Goal: Transaction & Acquisition: Purchase product/service

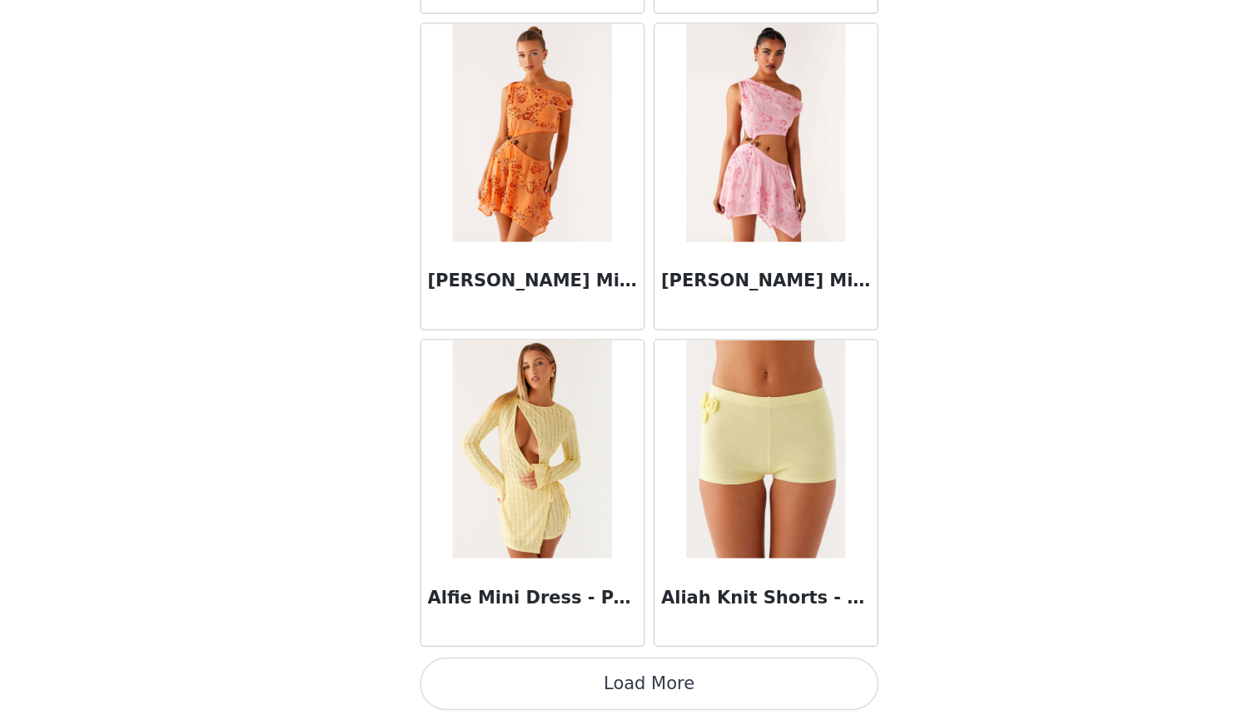
click at [519, 672] on button "Load More" at bounding box center [630, 692] width 350 height 40
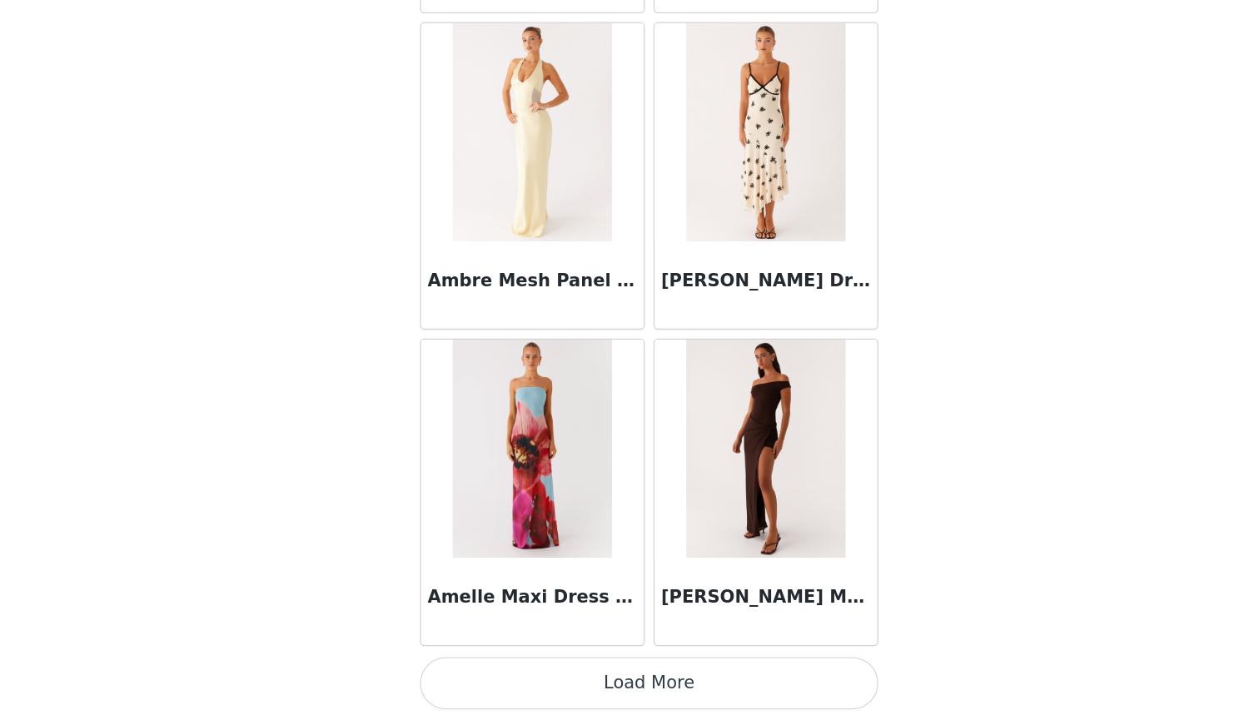
scroll to position [4242, 0]
click at [456, 672] on button "Load More" at bounding box center [630, 692] width 350 height 40
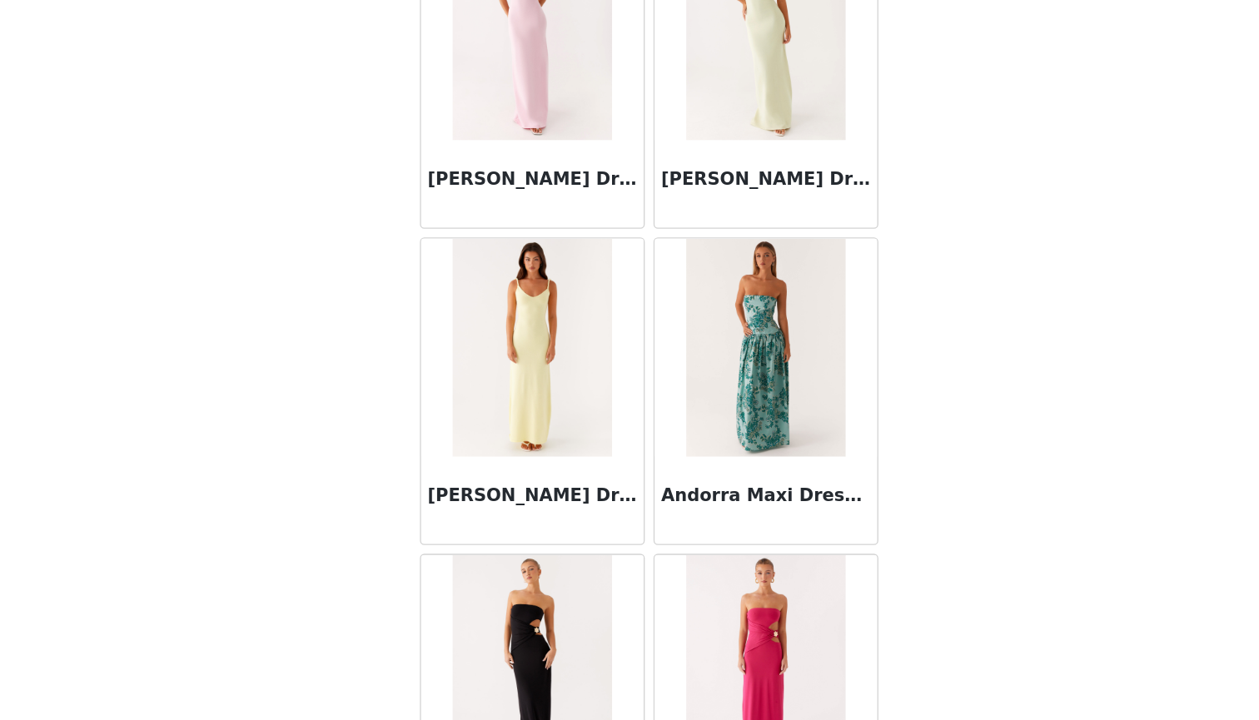
scroll to position [5350, 0]
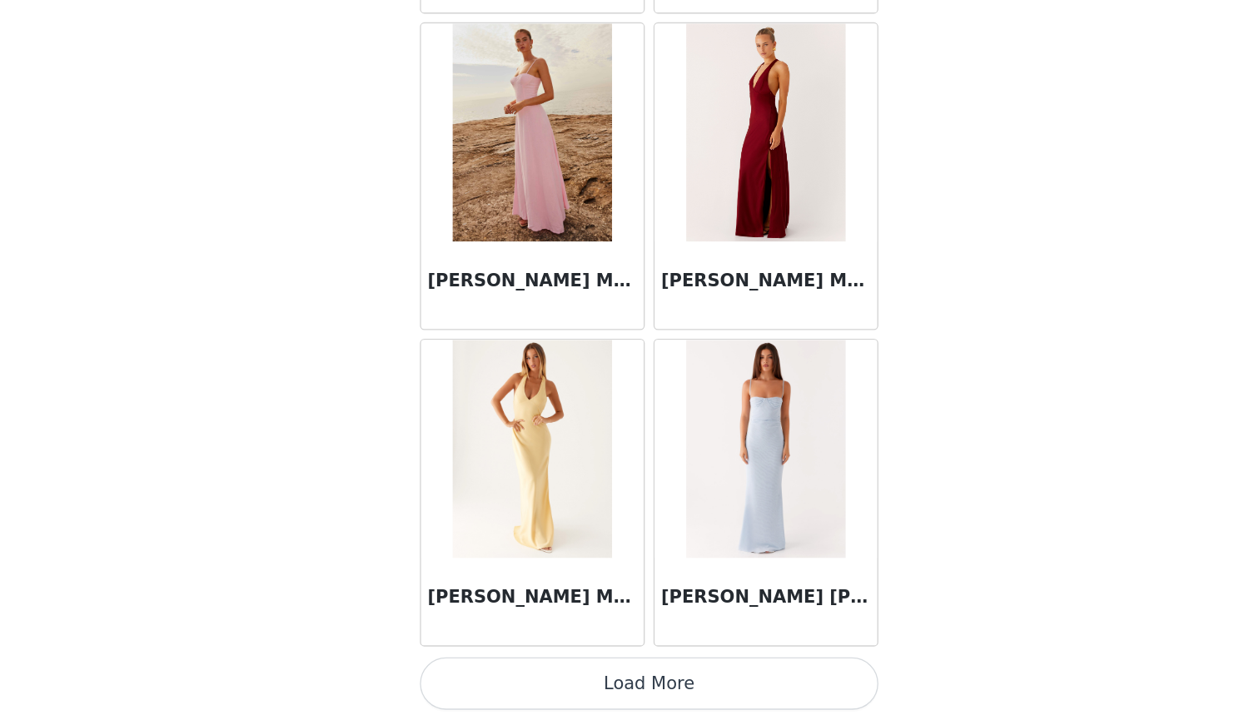
click at [551, 672] on button "Load More" at bounding box center [630, 692] width 350 height 40
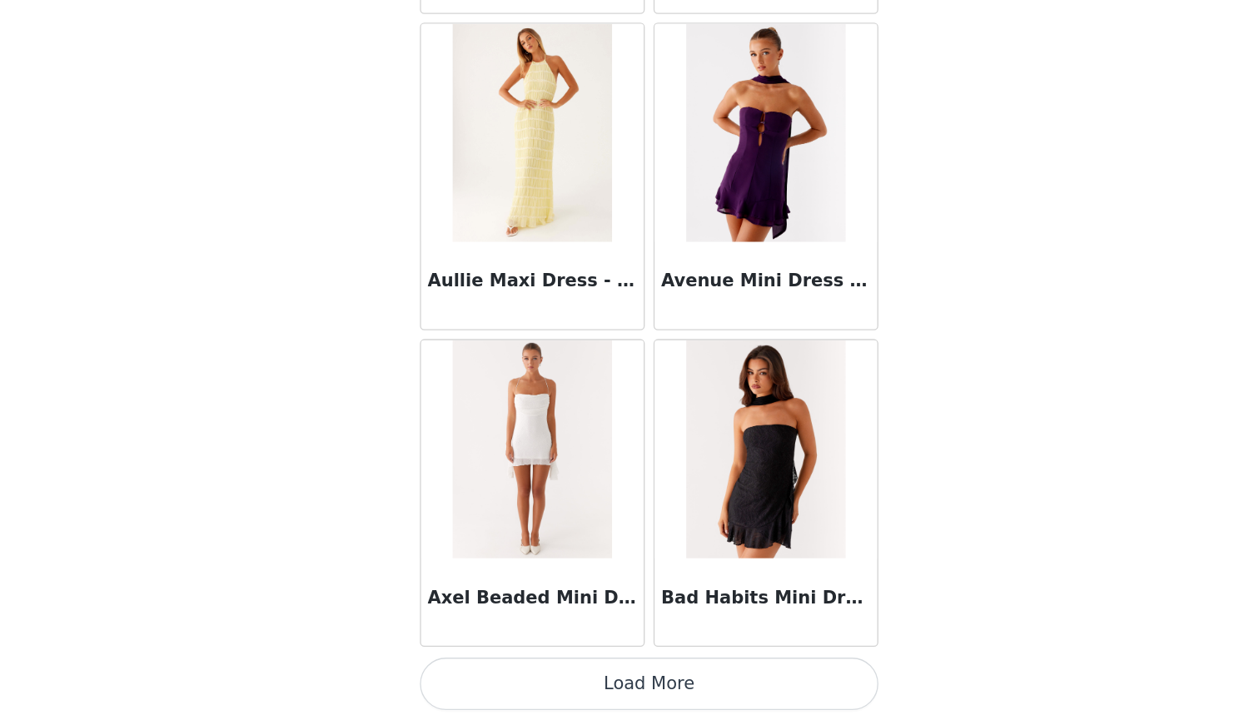
scroll to position [9070, 0]
click at [455, 672] on button "Load More" at bounding box center [630, 692] width 350 height 40
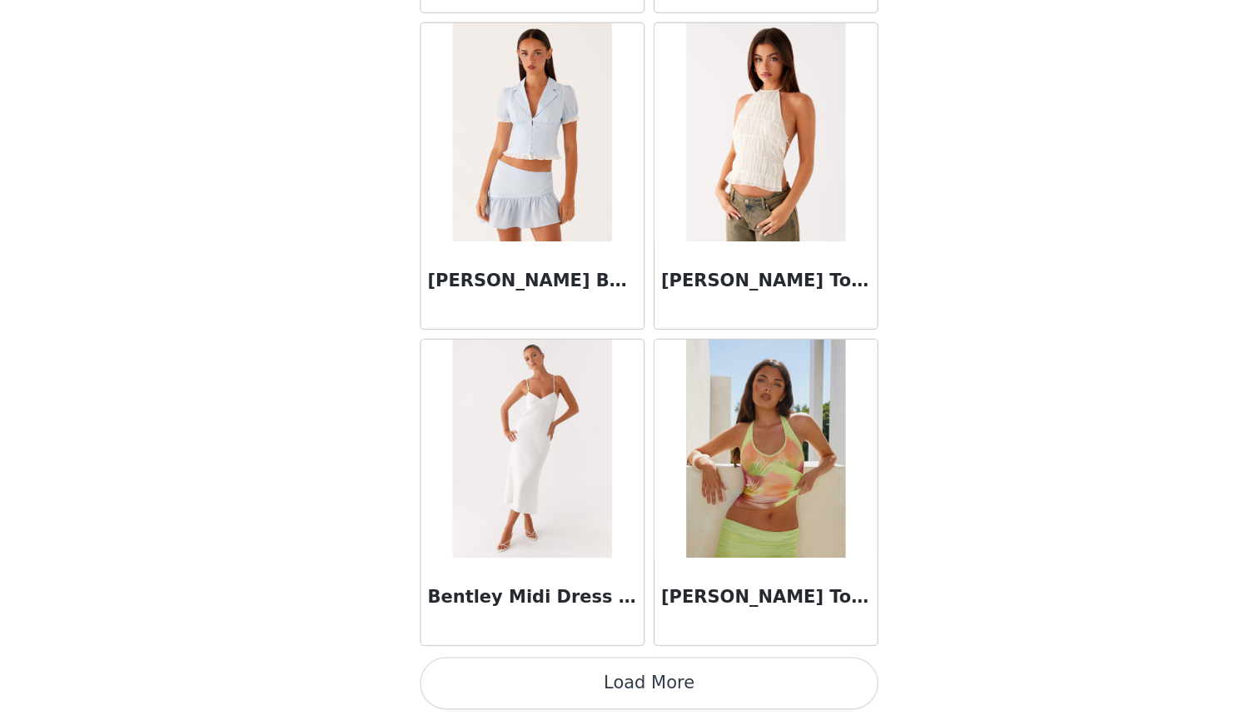
scroll to position [0, 0]
click at [455, 672] on button "Load More" at bounding box center [630, 692] width 350 height 40
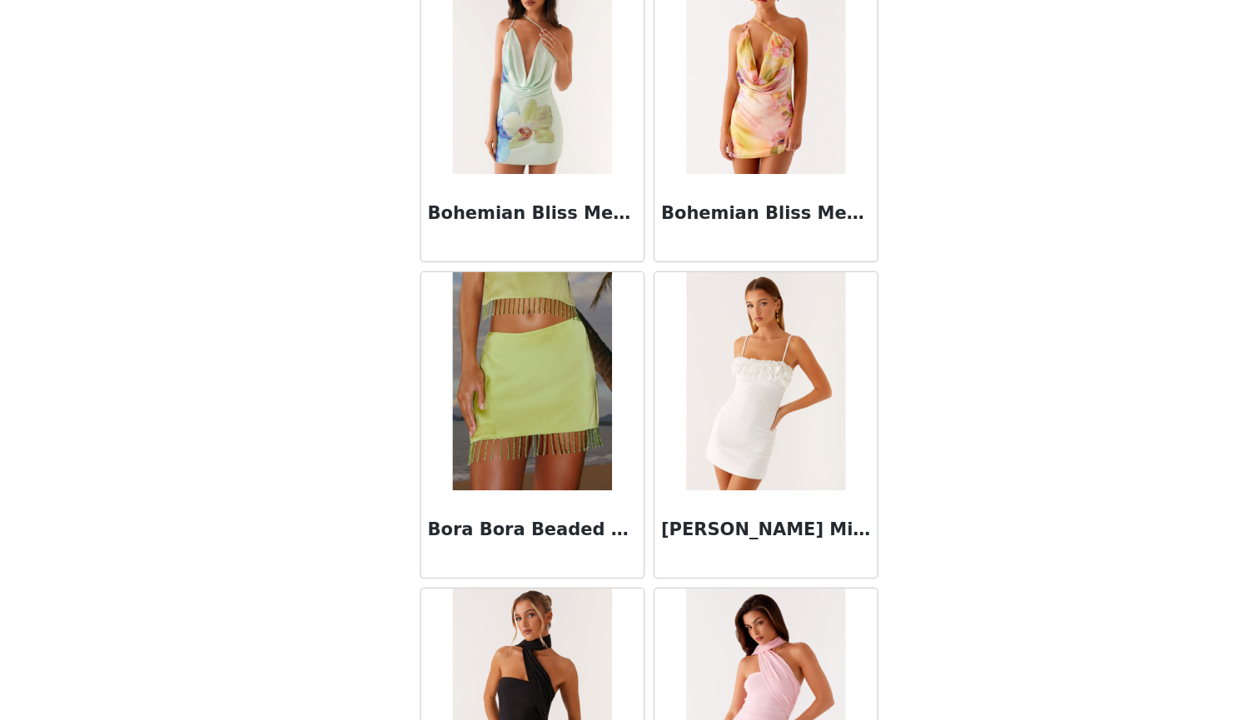
scroll to position [13180, 0]
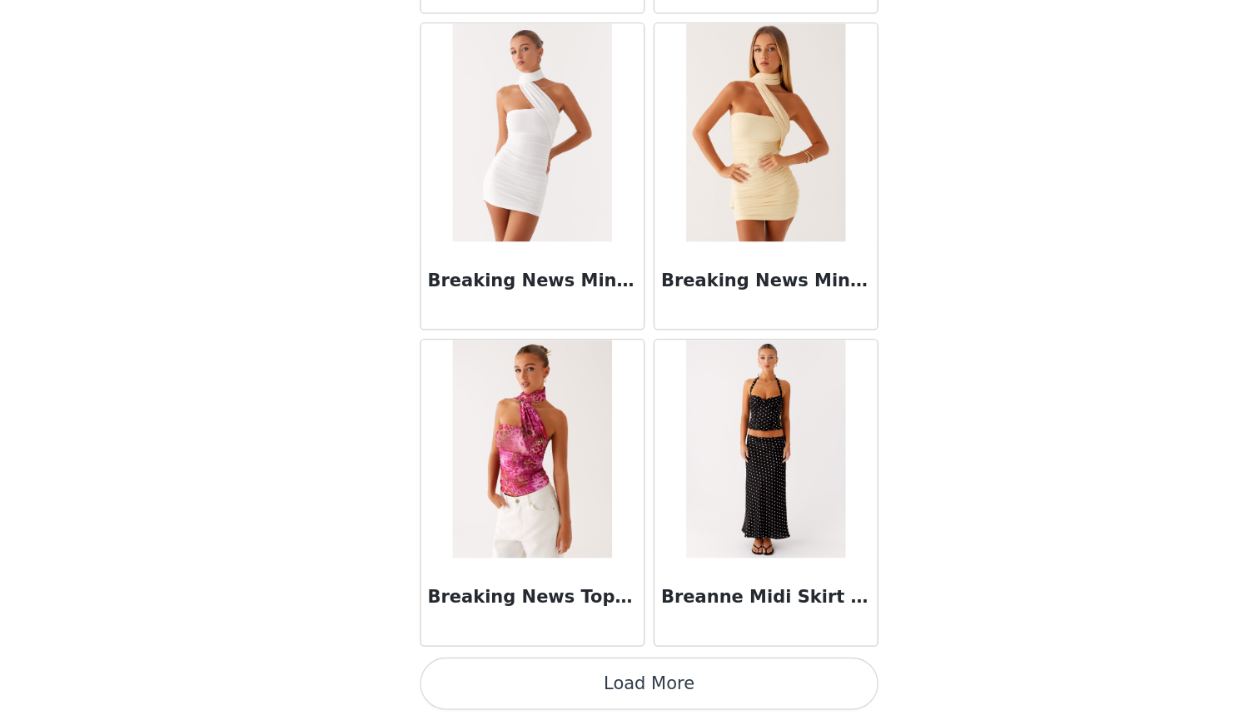
click at [455, 672] on button "Load More" at bounding box center [630, 692] width 350 height 40
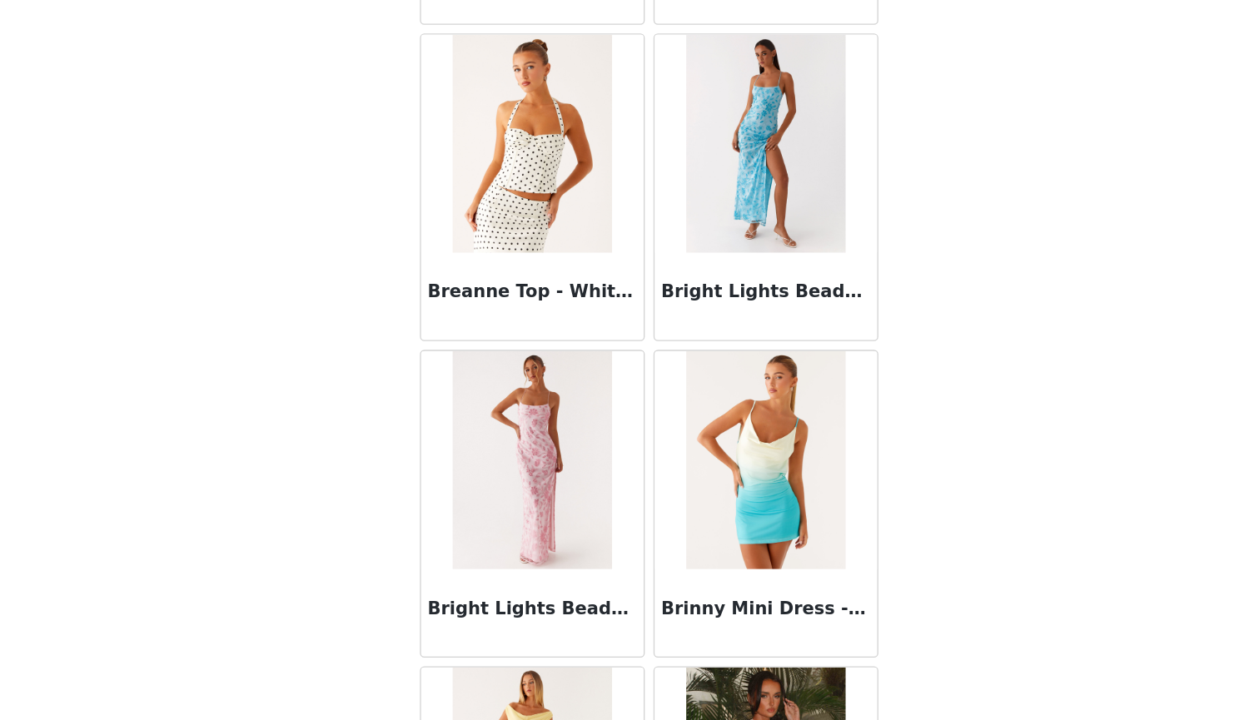
scroll to position [14379, 0]
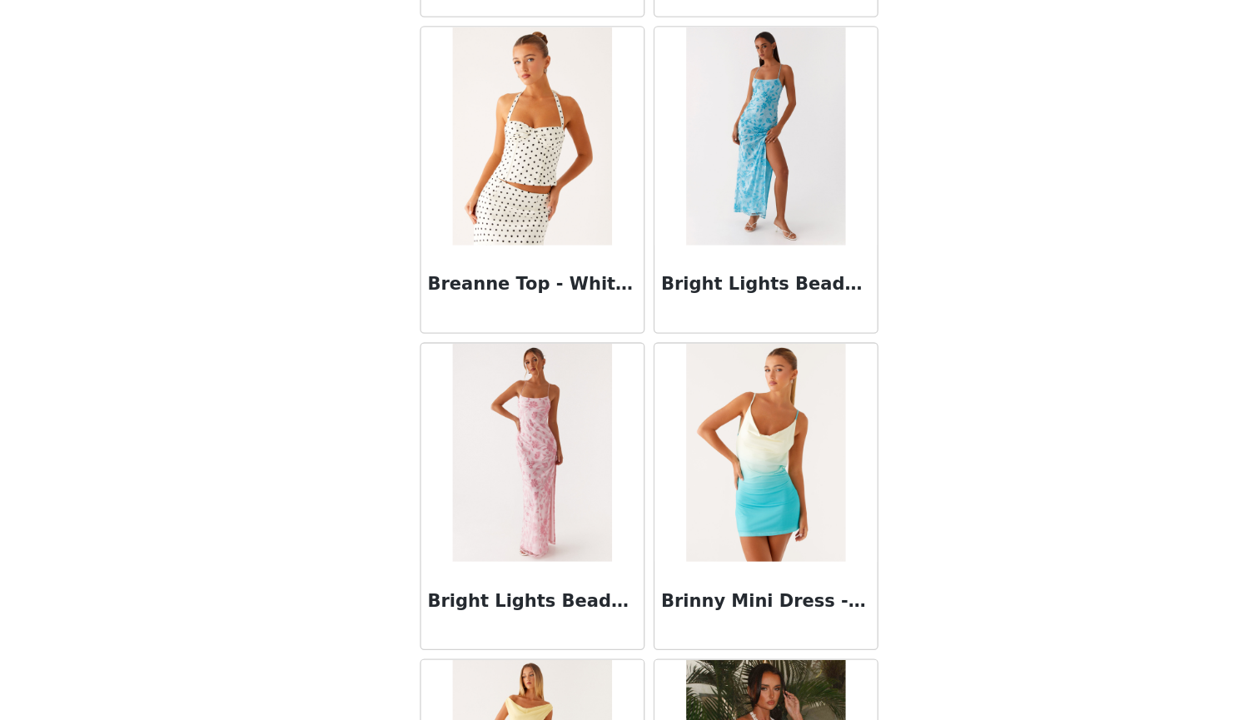
click at [480, 191] on img at bounding box center [540, 274] width 121 height 166
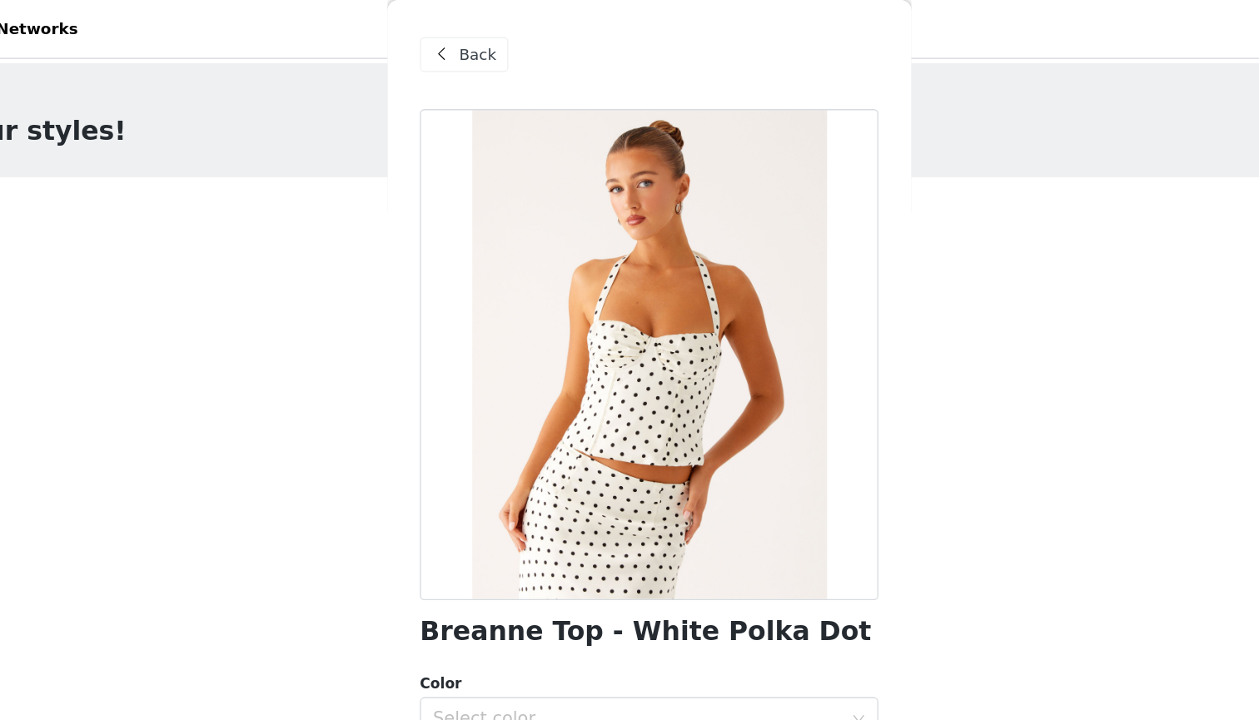
scroll to position [0, 0]
click at [485, 40] on span "Back" at bounding box center [499, 41] width 28 height 17
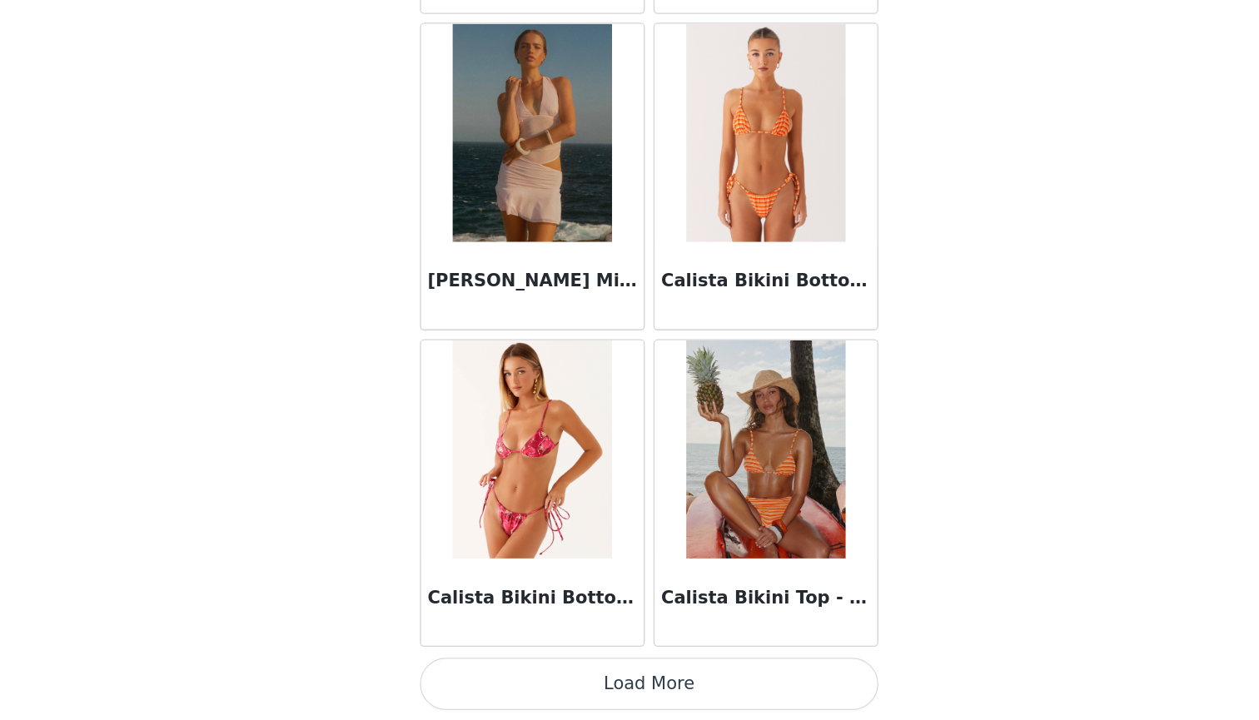
click at [511, 672] on button "Load More" at bounding box center [630, 692] width 350 height 40
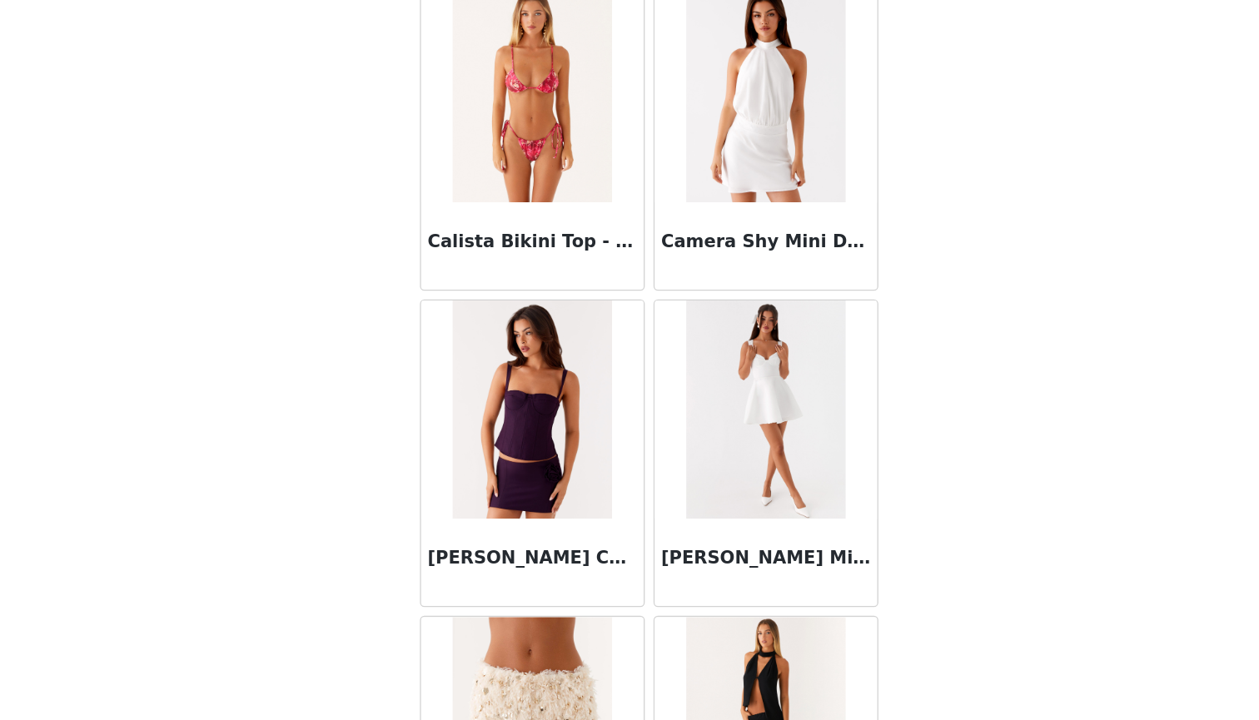
scroll to position [17234, 0]
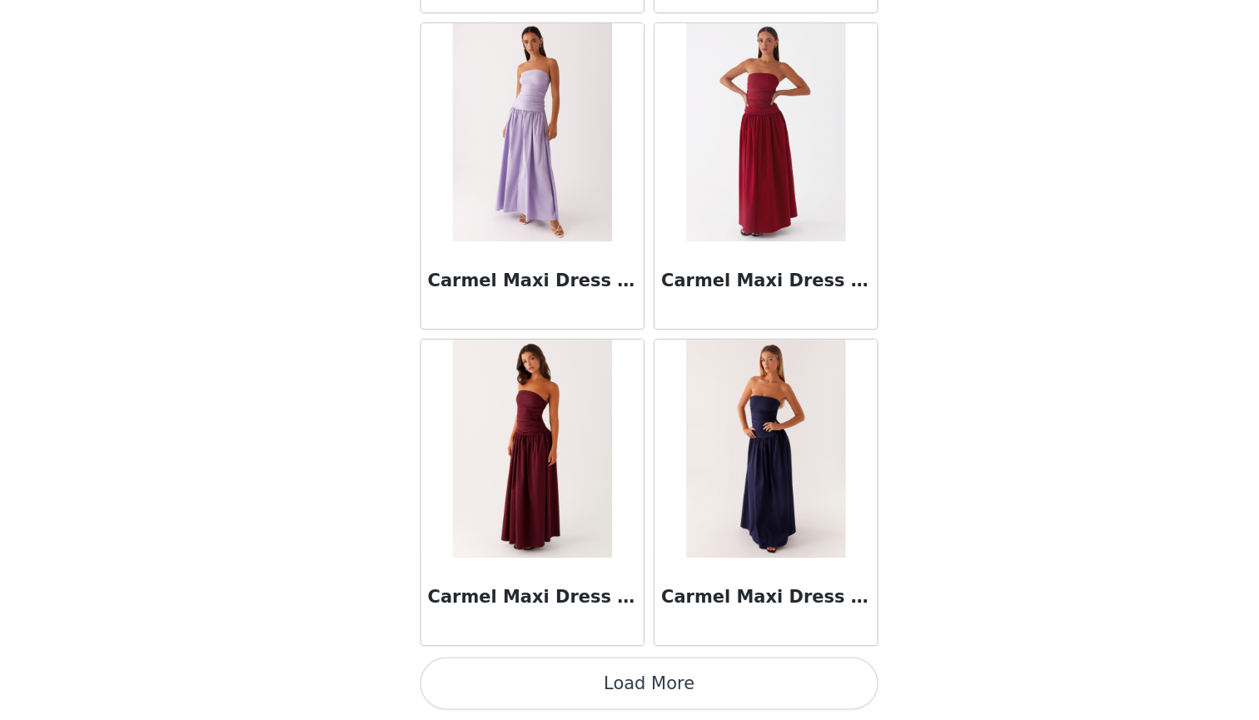
click at [499, 672] on button "Load More" at bounding box center [630, 692] width 350 height 40
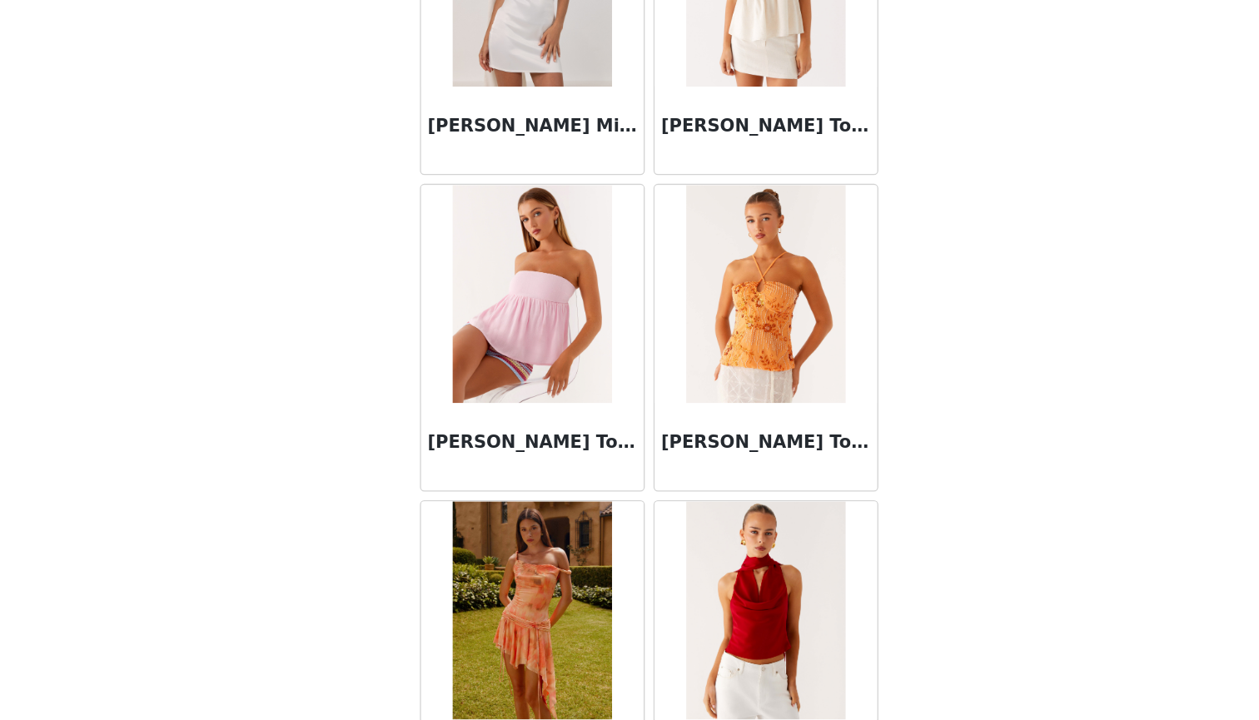
scroll to position [21089, 0]
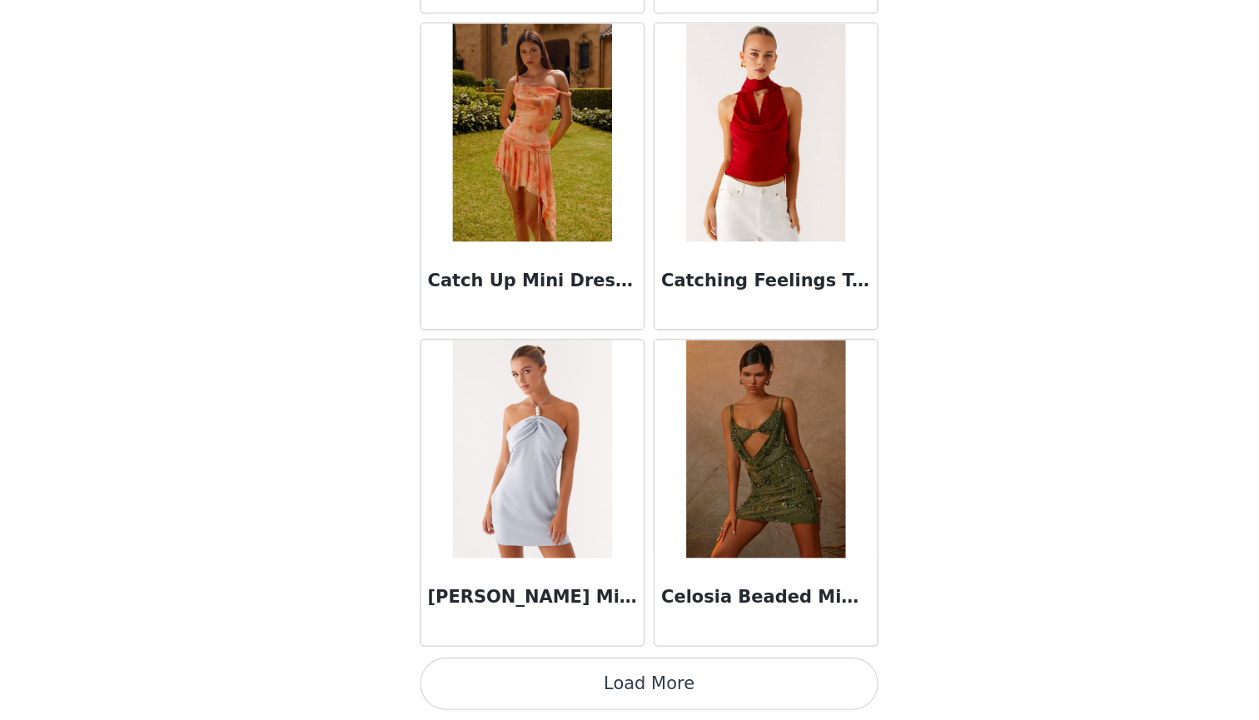
click at [485, 672] on button "Load More" at bounding box center [630, 692] width 350 height 40
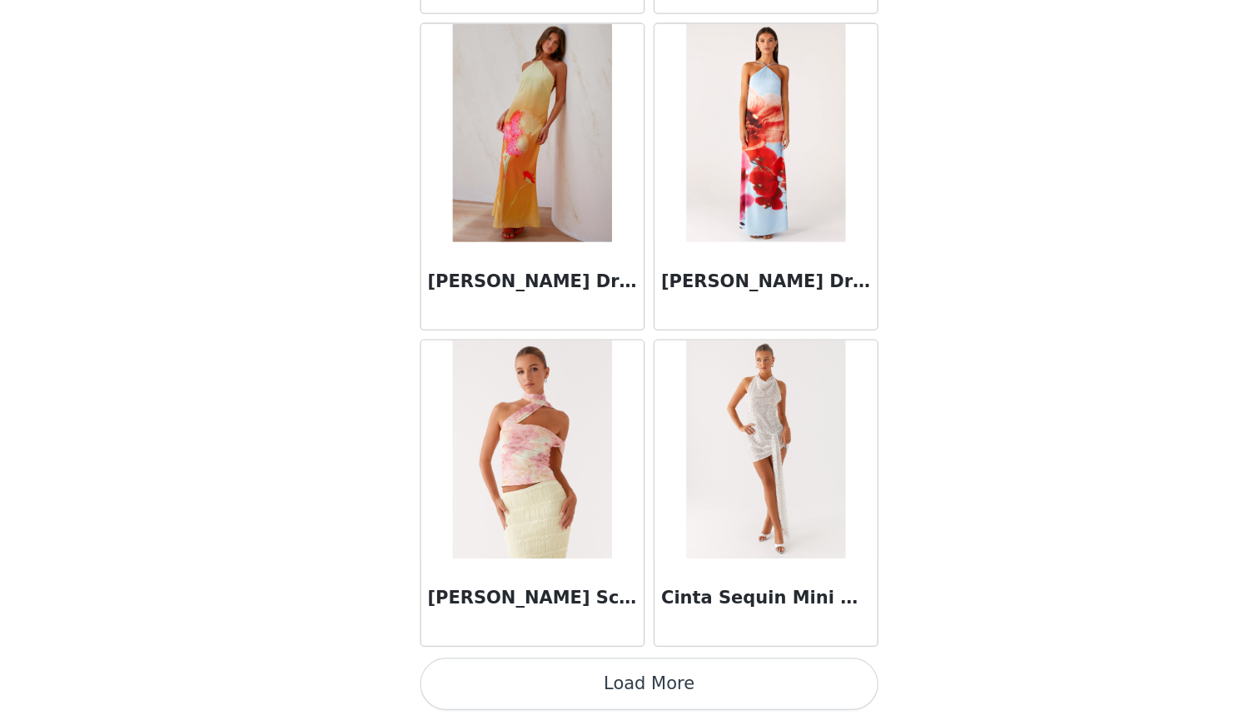
scroll to position [23555, 0]
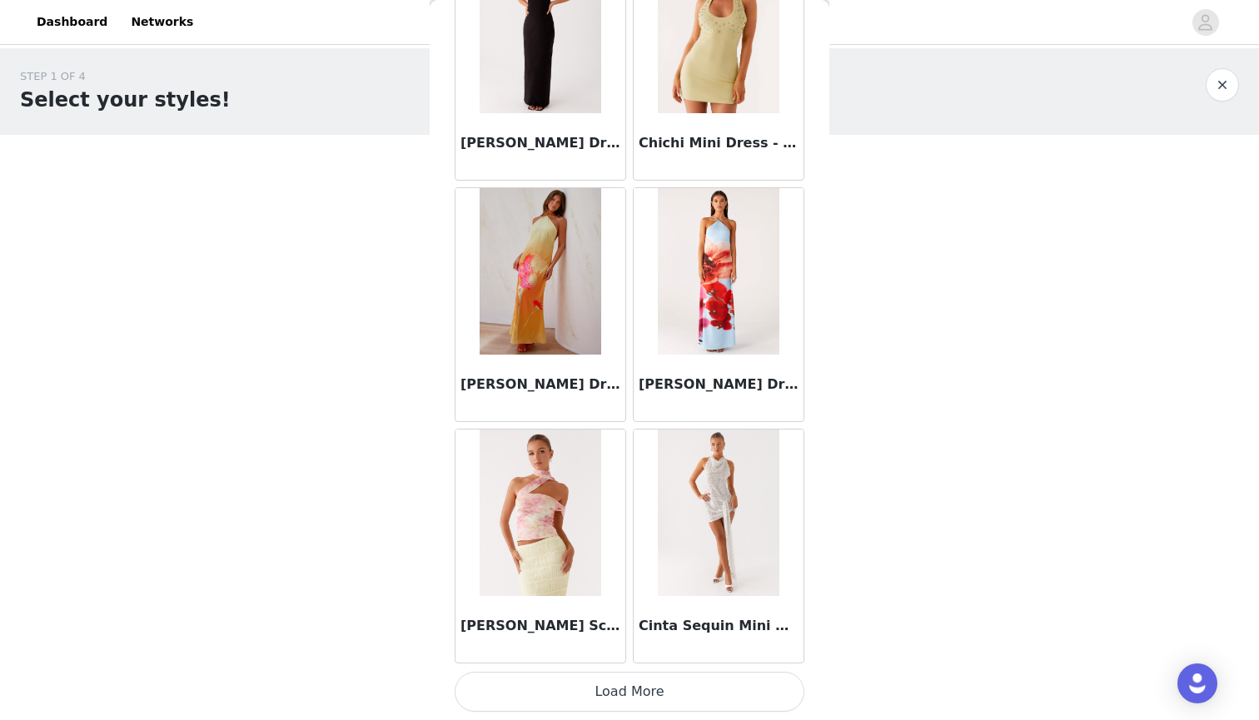
click at [671, 687] on button "Load More" at bounding box center [630, 692] width 350 height 40
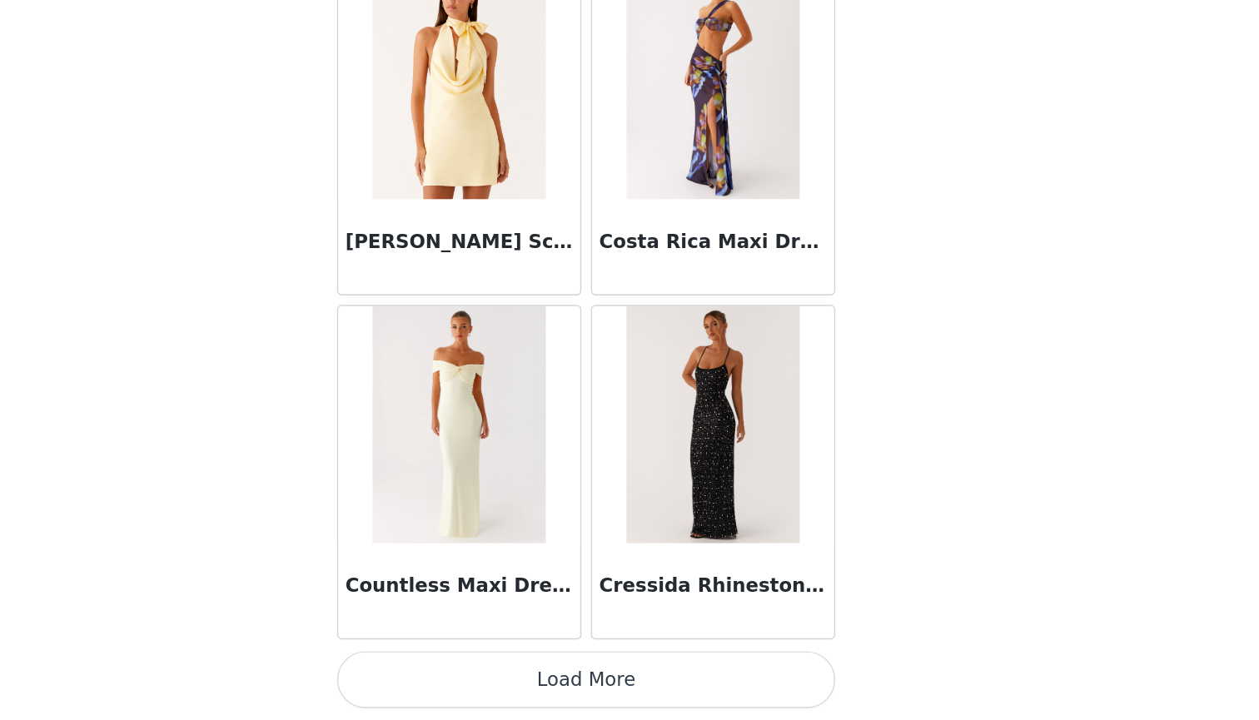
scroll to position [0, 0]
click at [455, 672] on button "Load More" at bounding box center [630, 692] width 350 height 40
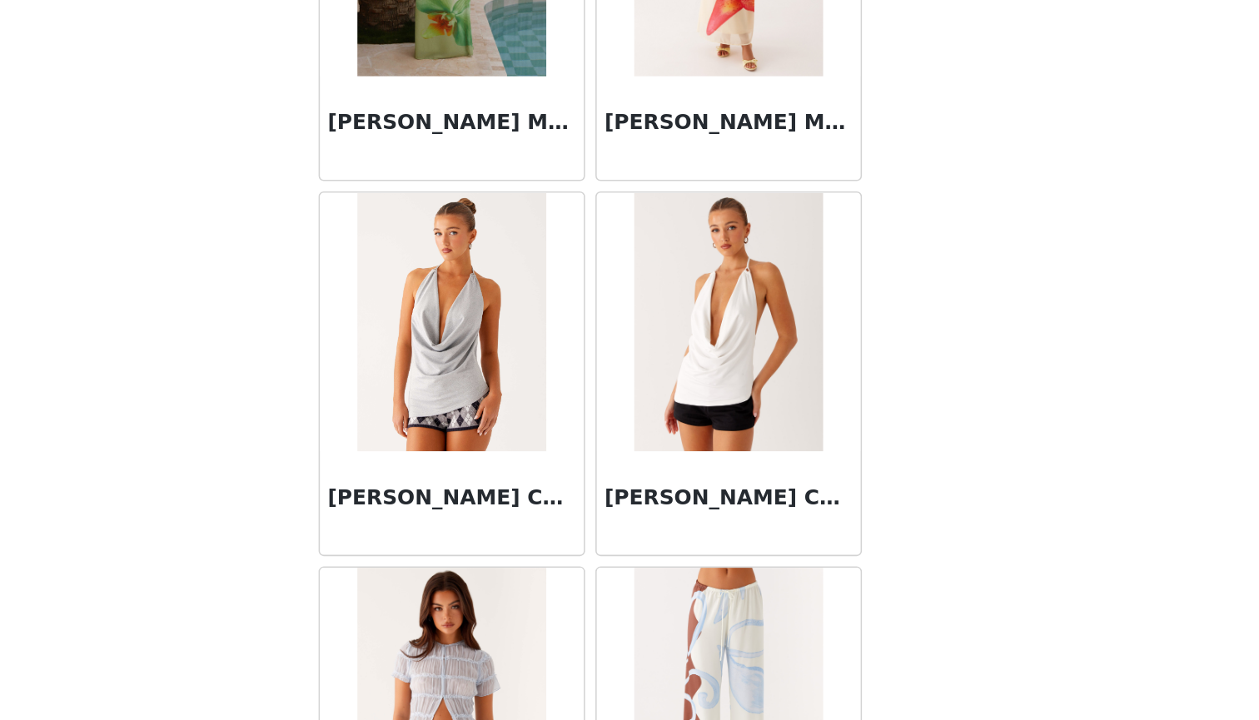
scroll to position [27525, 0]
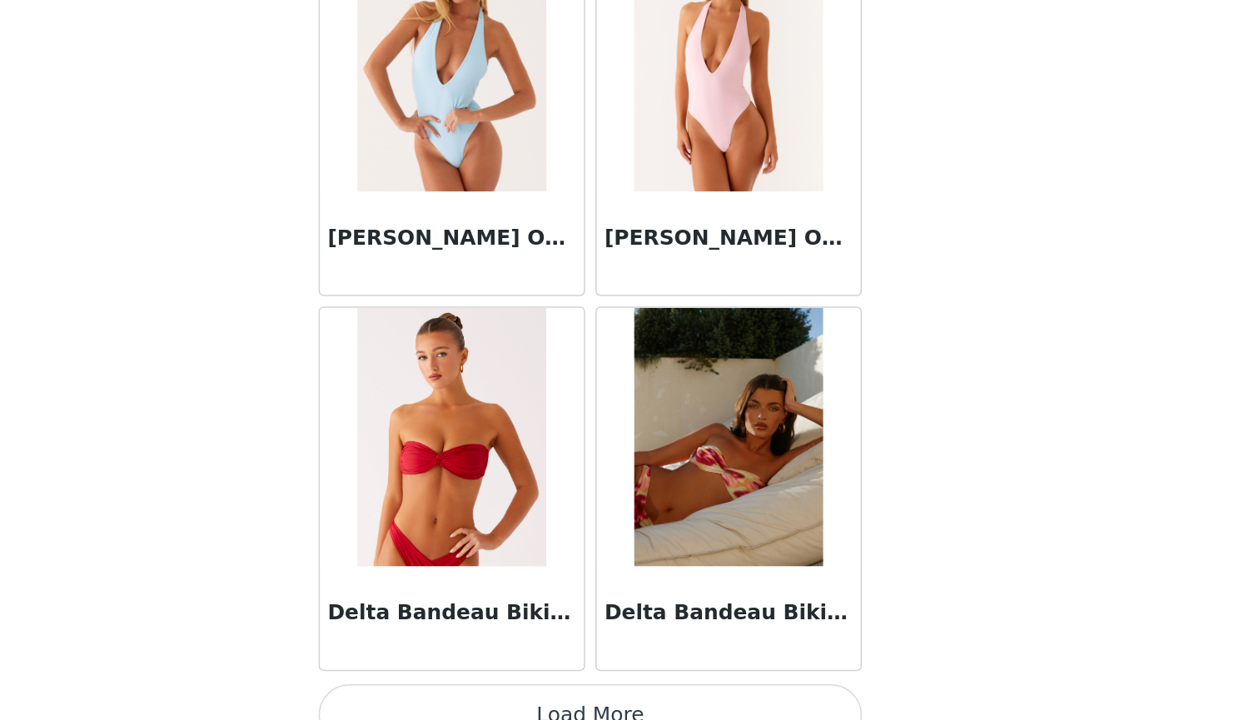
click at [455, 672] on button "Load More" at bounding box center [630, 692] width 350 height 40
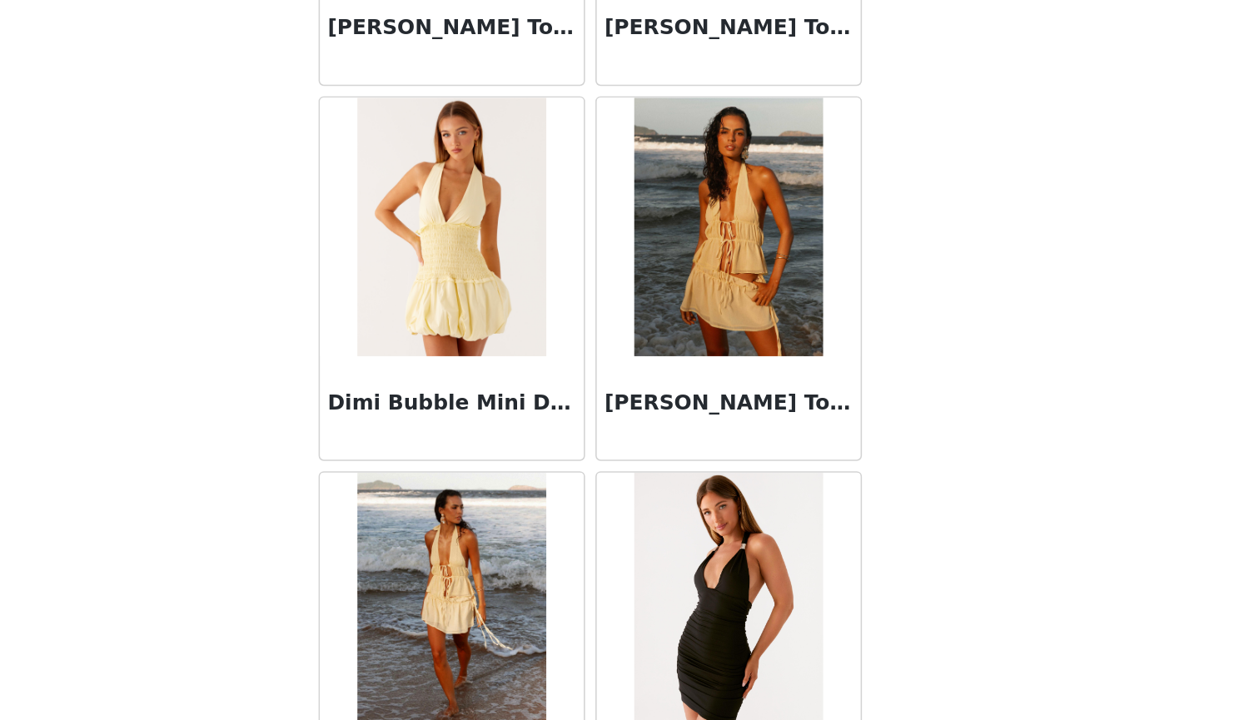
scroll to position [30711, 0]
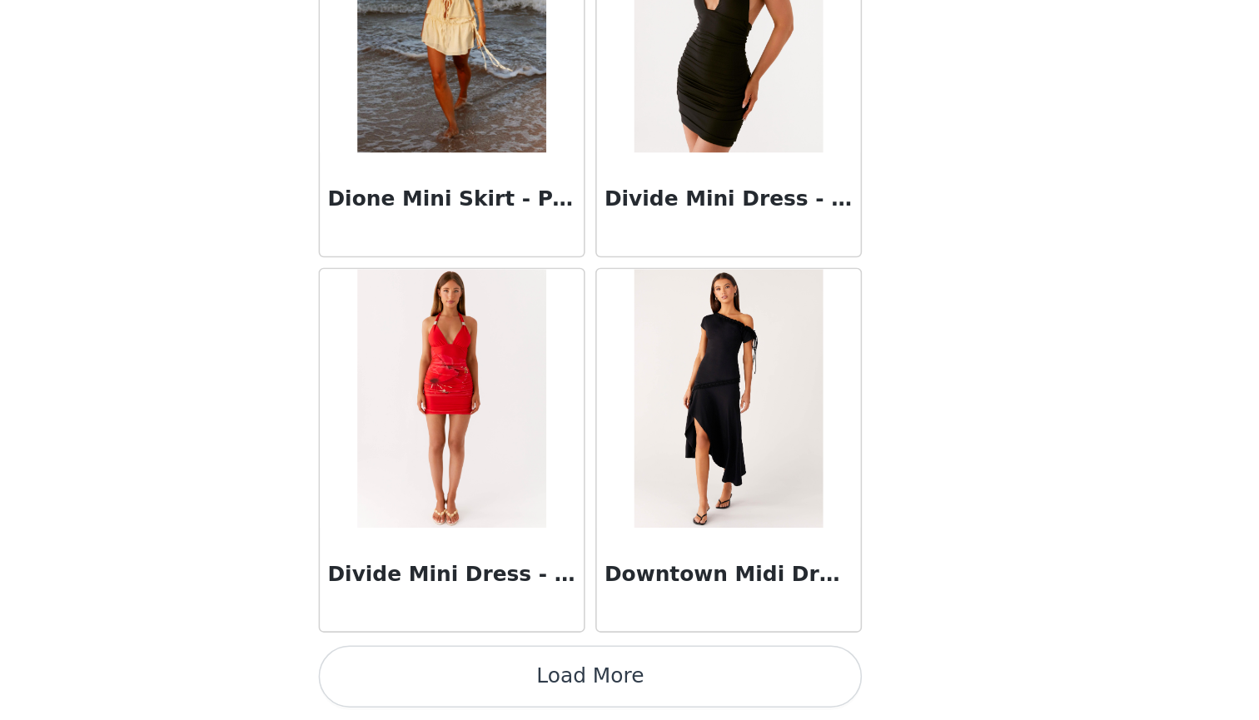
click at [455, 672] on button "Load More" at bounding box center [630, 692] width 350 height 40
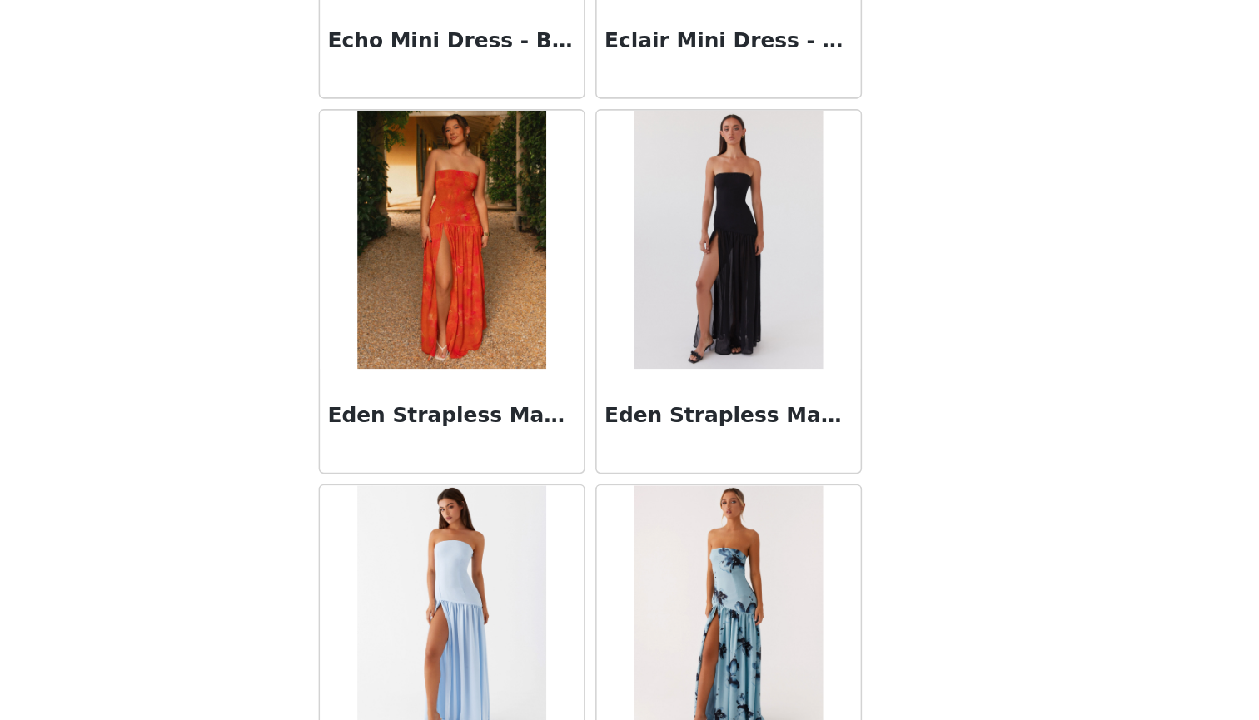
scroll to position [32363, 0]
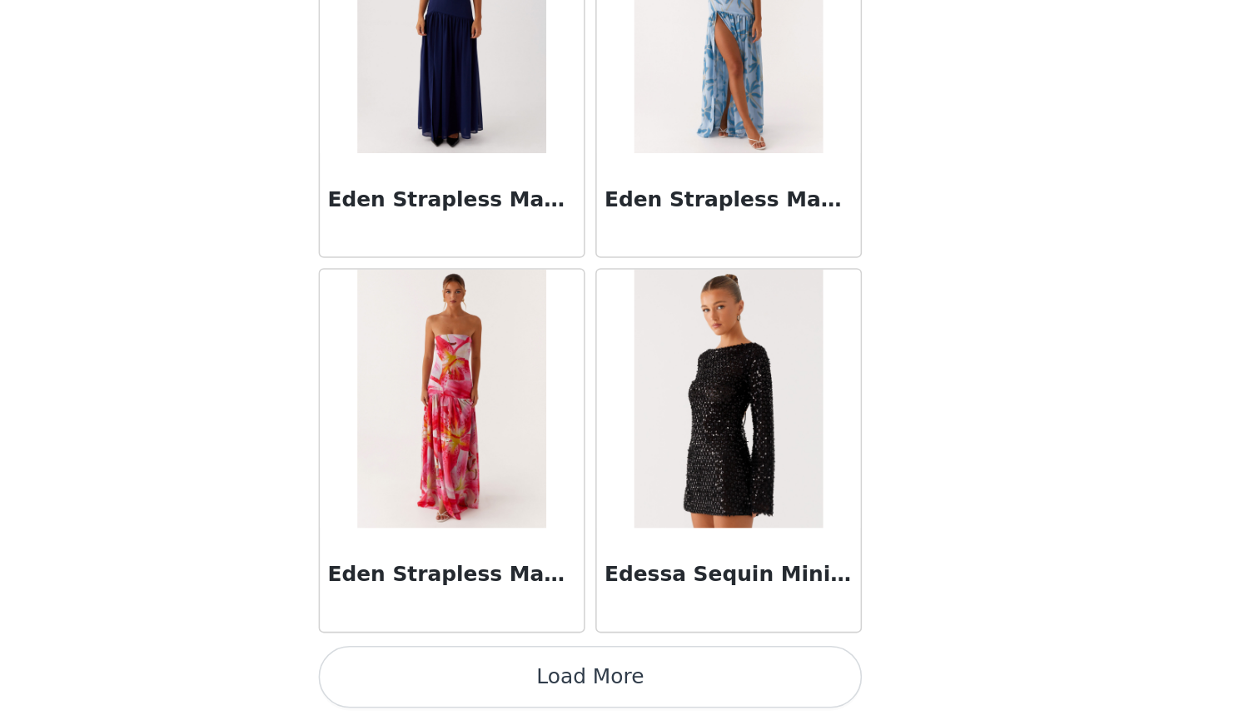
click at [455, 672] on button "Load More" at bounding box center [630, 692] width 350 height 40
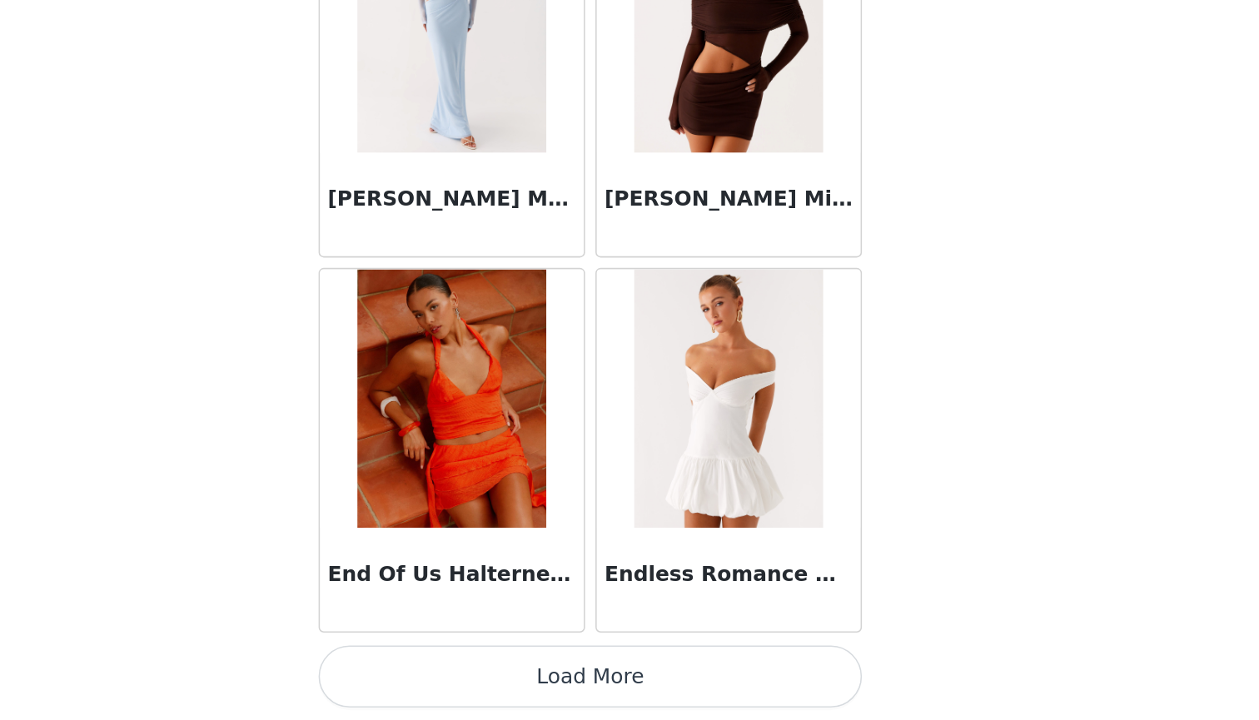
scroll to position [35626, 0]
click at [455, 672] on button "Load More" at bounding box center [630, 692] width 350 height 40
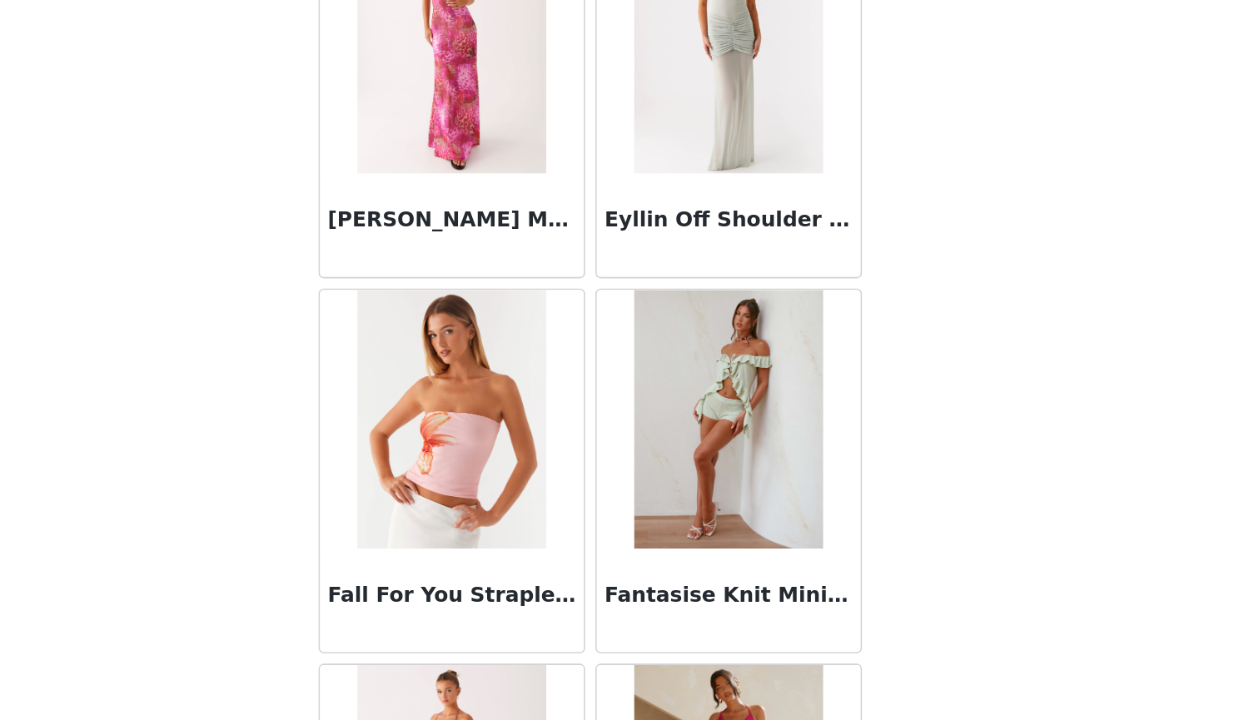
scroll to position [37998, 0]
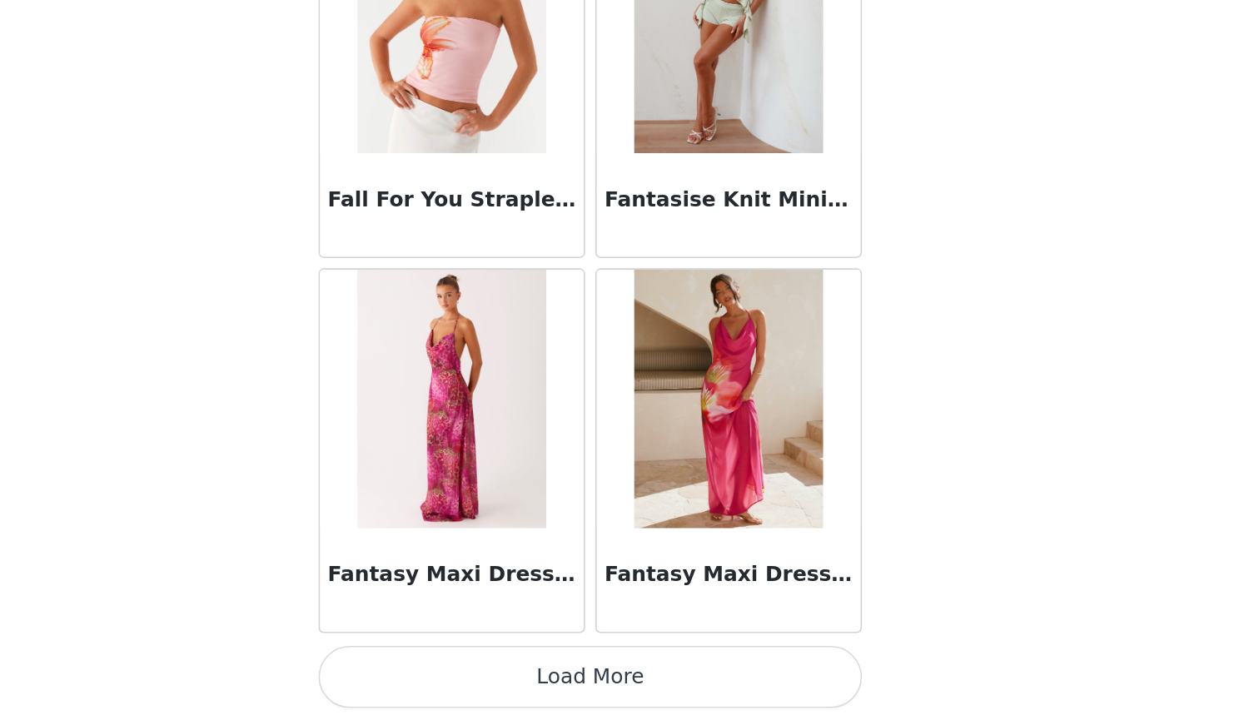
click at [455, 672] on button "Load More" at bounding box center [630, 692] width 350 height 40
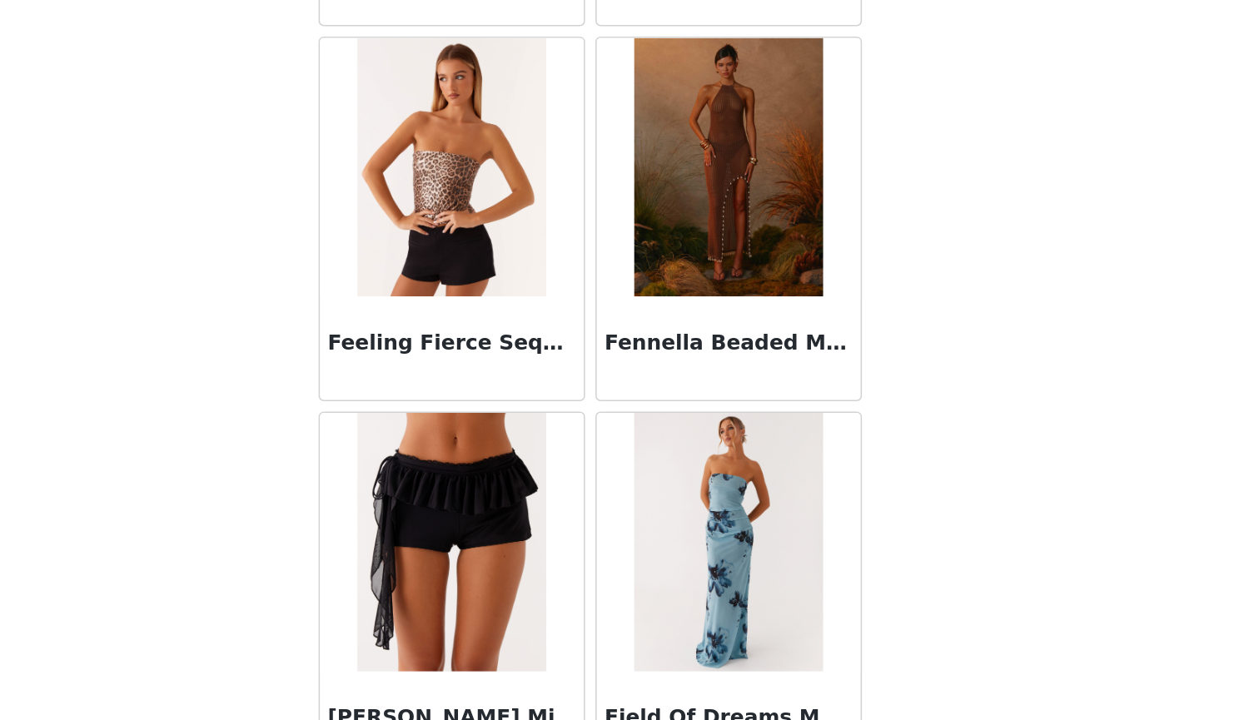
scroll to position [38374, 0]
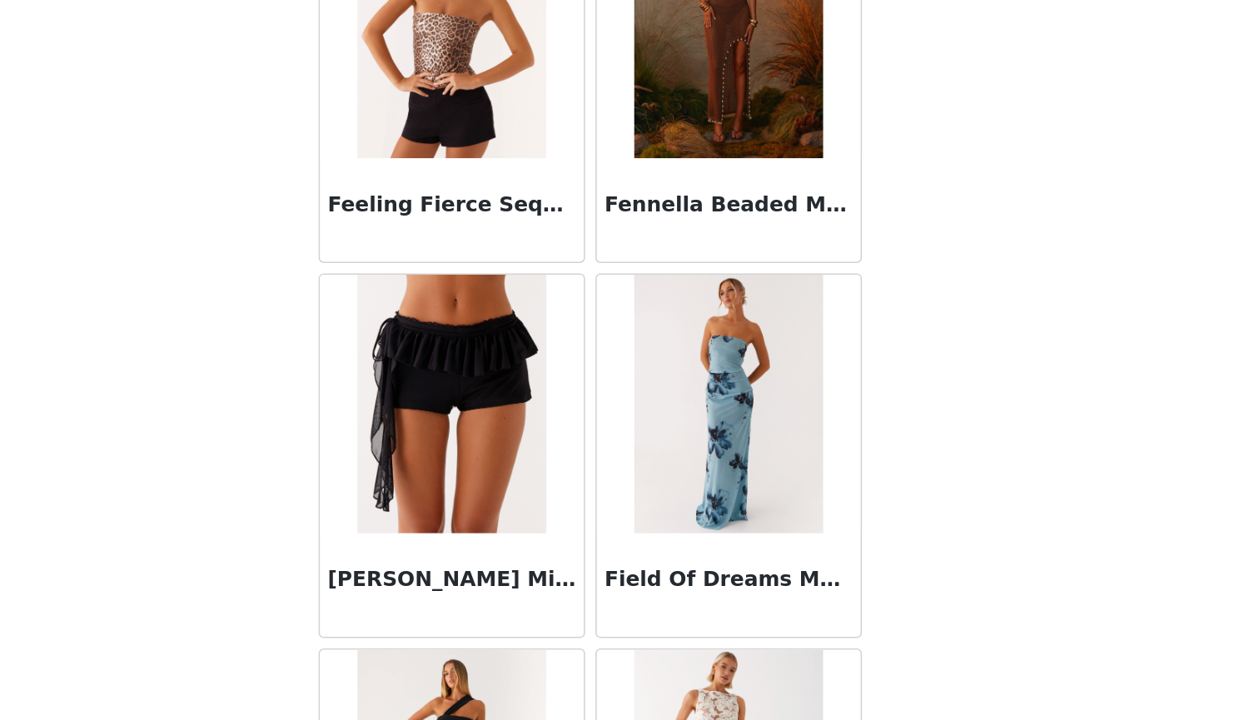
click at [480, 433] on img at bounding box center [540, 516] width 121 height 166
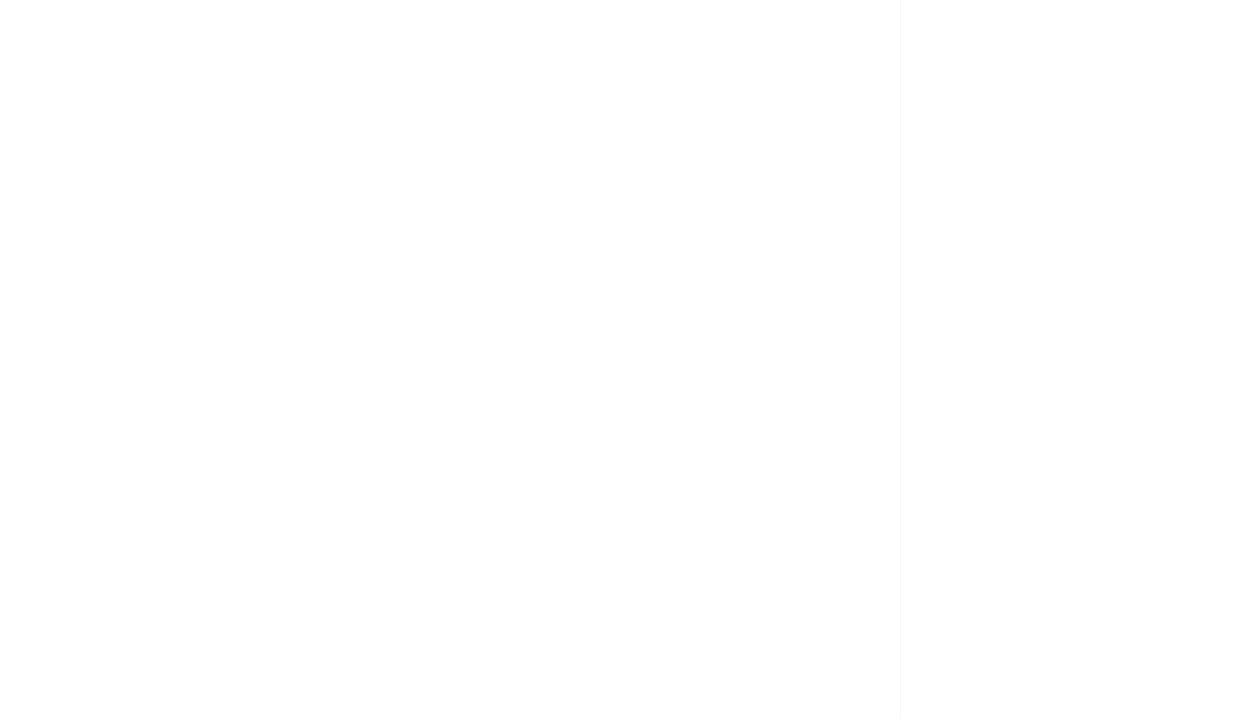
scroll to position [139, 0]
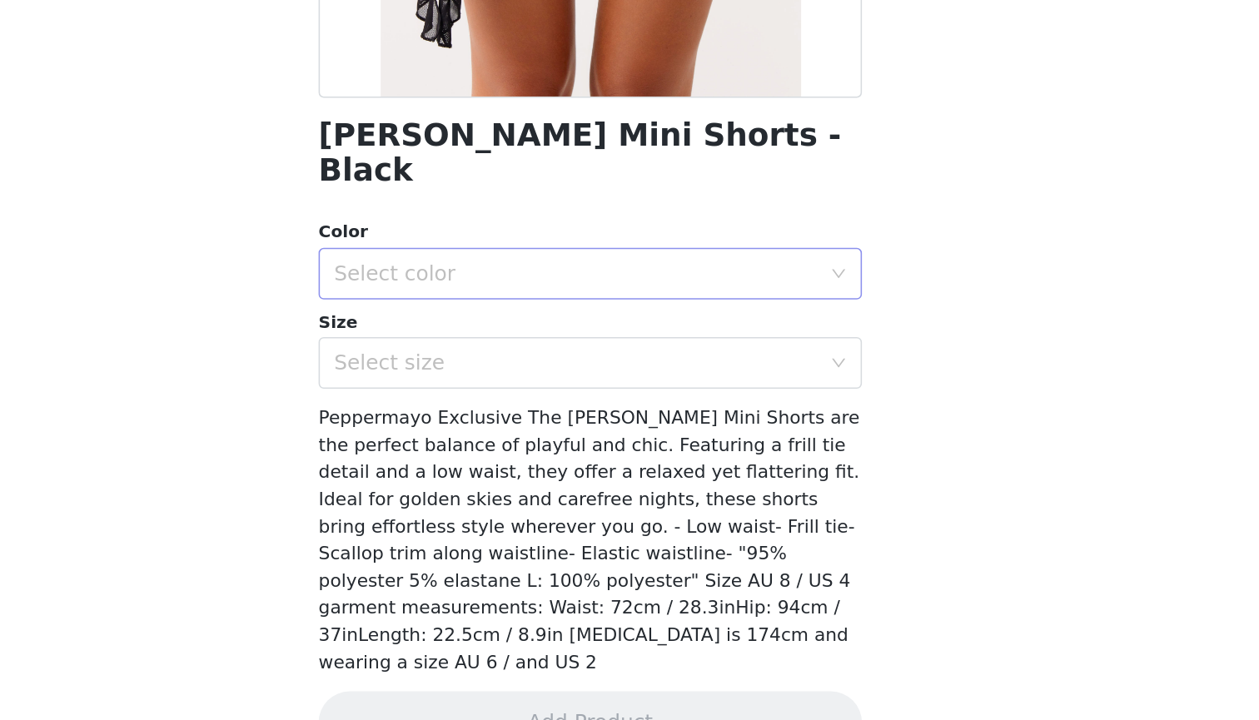
click at [465, 416] on div "Select color" at bounding box center [624, 432] width 319 height 32
click at [455, 432] on li "Black" at bounding box center [630, 445] width 350 height 27
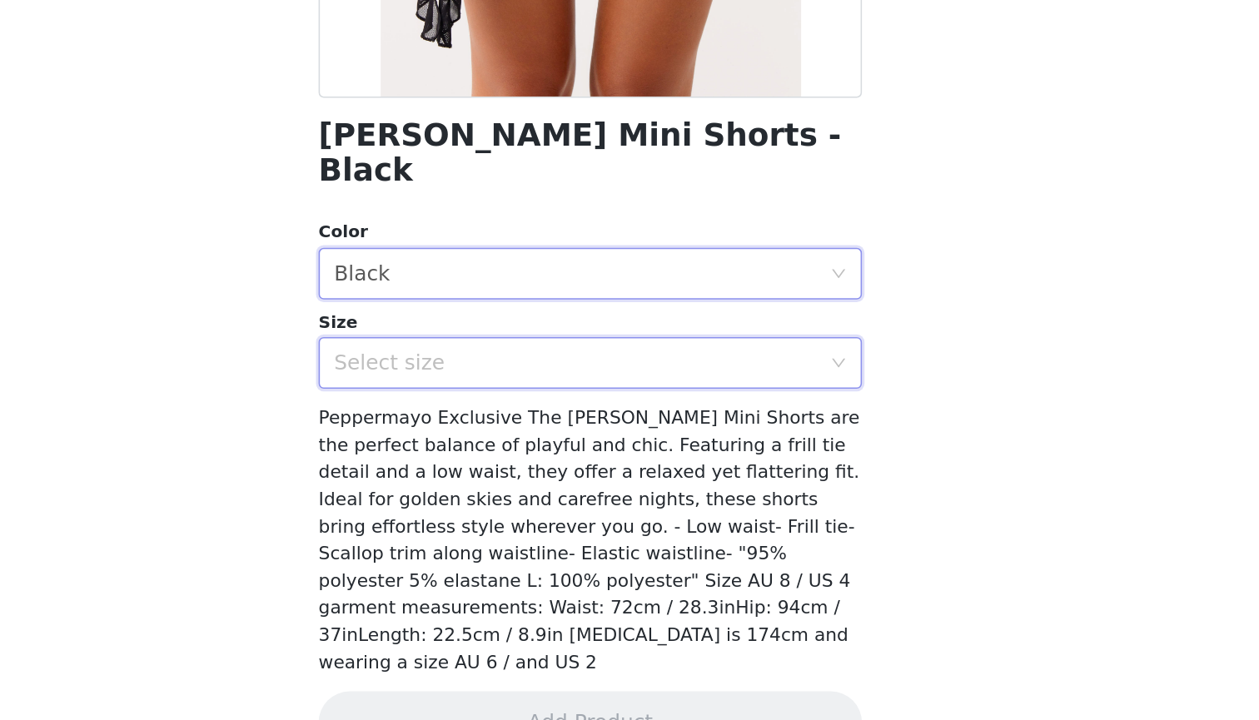
click at [465, 474] on div "Select size" at bounding box center [624, 490] width 319 height 32
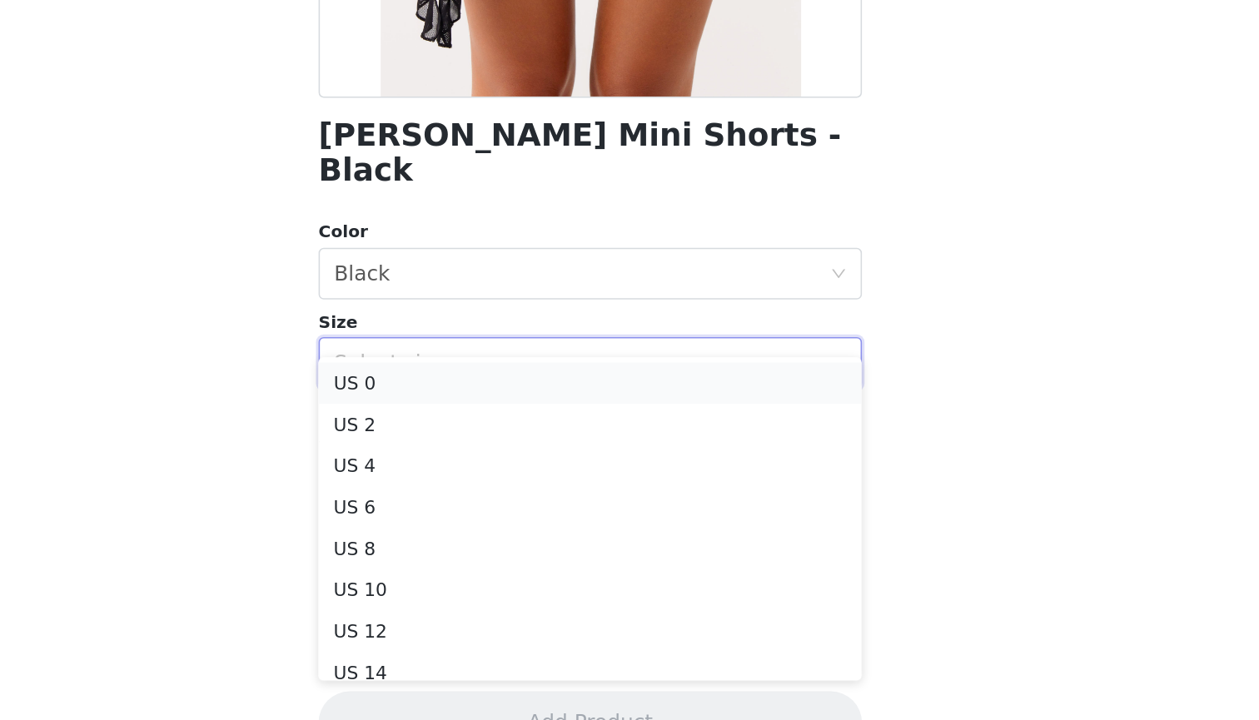
click at [455, 490] on li "US 0" at bounding box center [630, 503] width 350 height 27
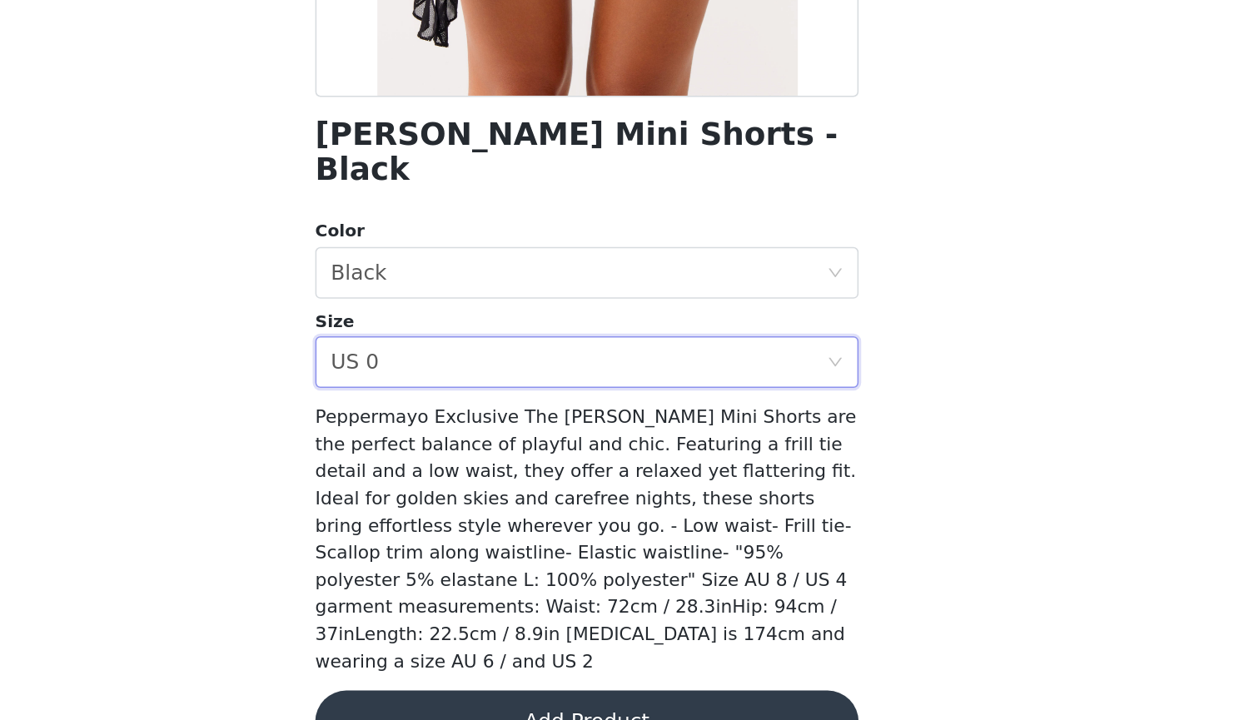
scroll to position [0, 0]
click at [455, 701] on button "Add Product" at bounding box center [630, 721] width 350 height 40
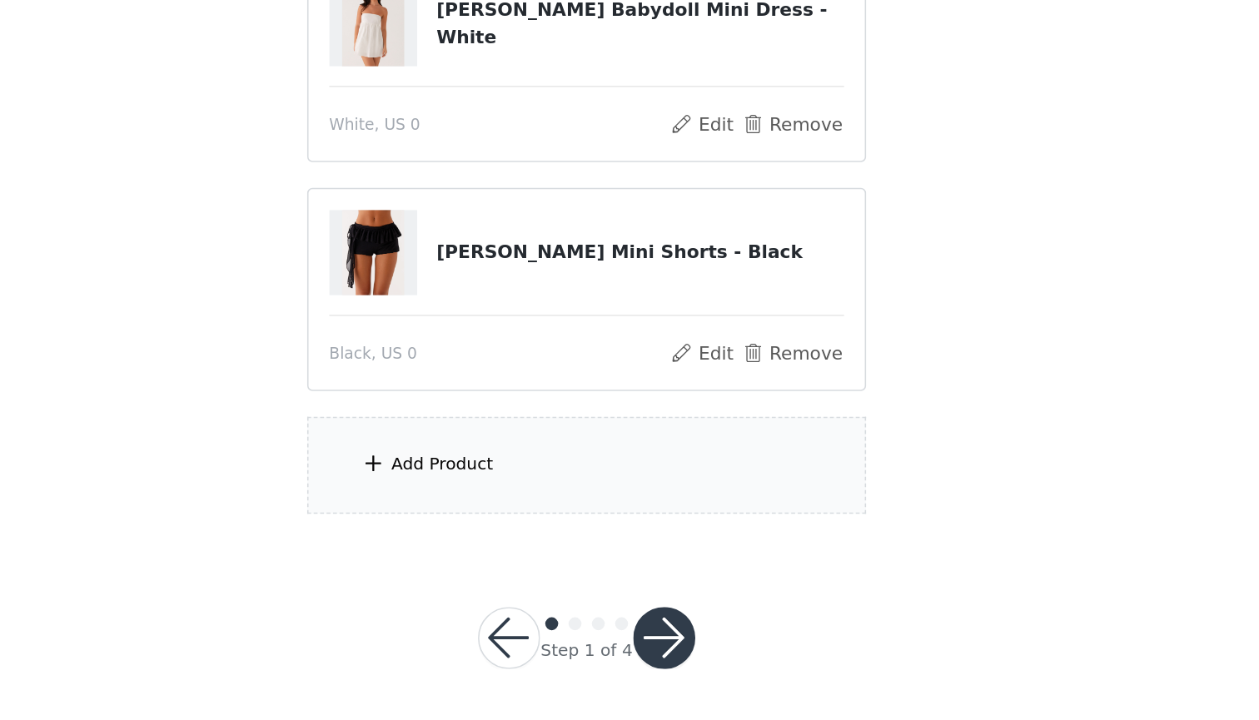
click at [450, 524] on div "Add Product" at bounding box center [630, 555] width 360 height 62
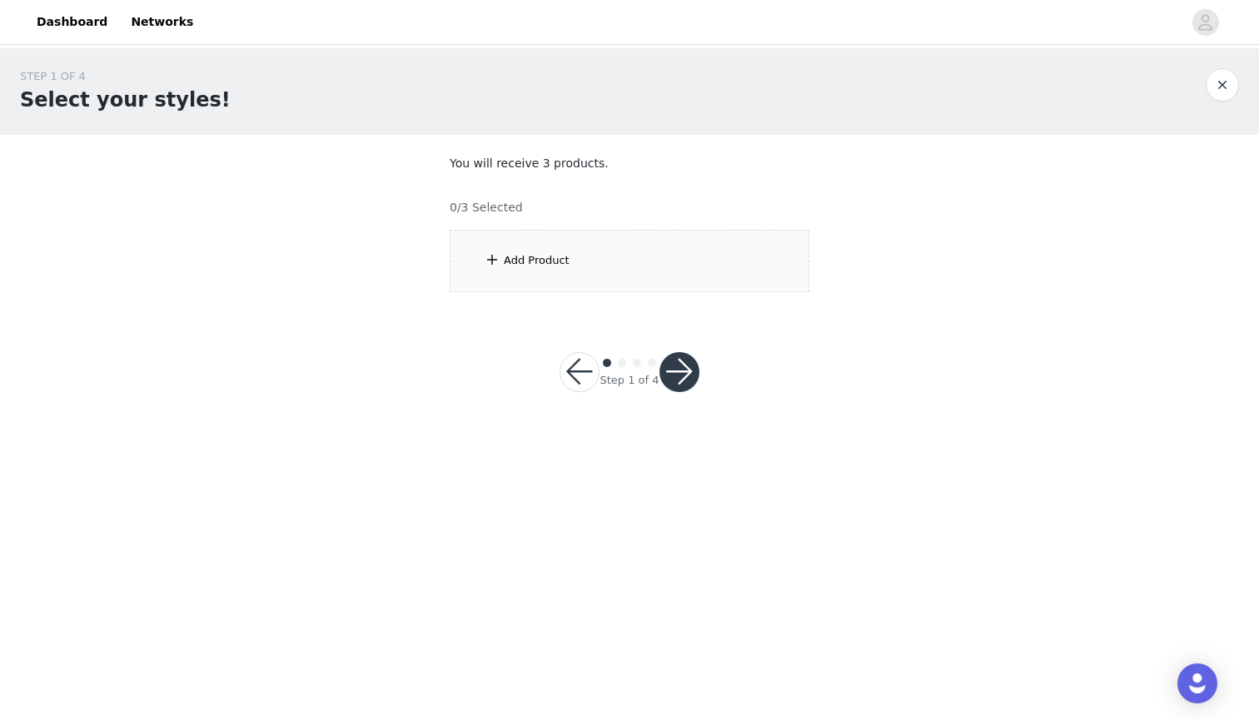
click at [584, 261] on div "Add Product" at bounding box center [630, 261] width 360 height 62
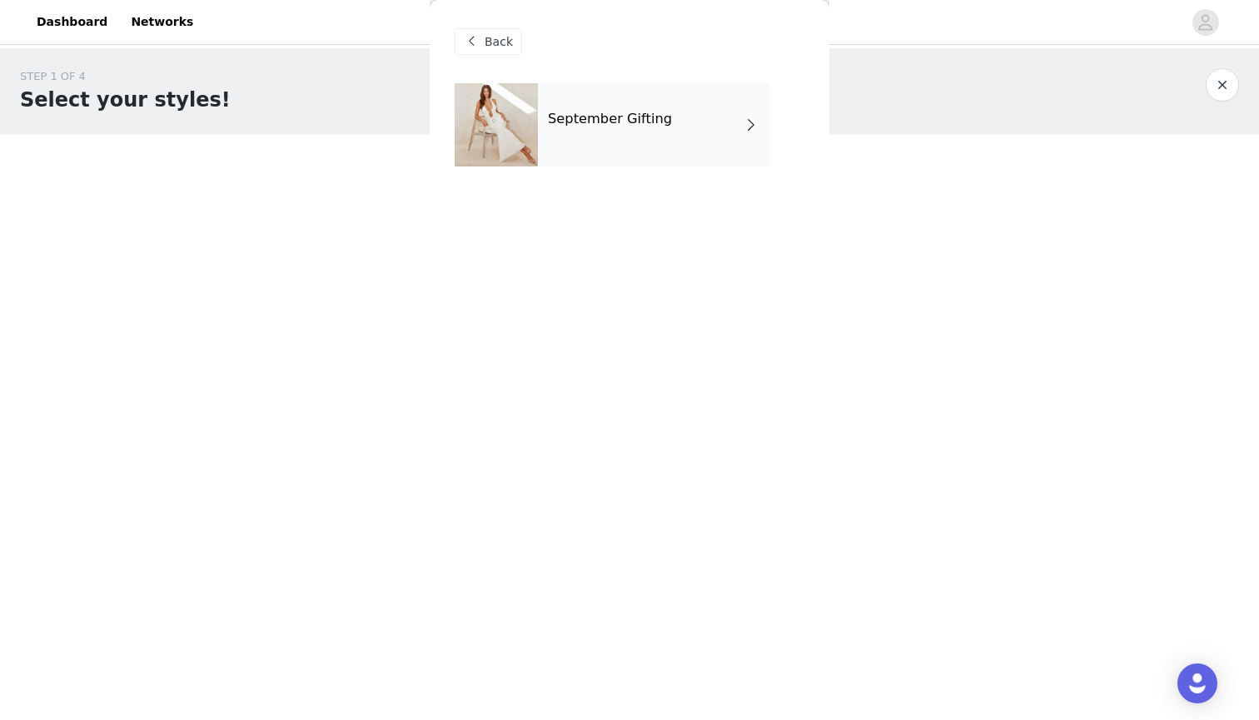
click at [599, 155] on div "September Gifting" at bounding box center [653, 124] width 231 height 83
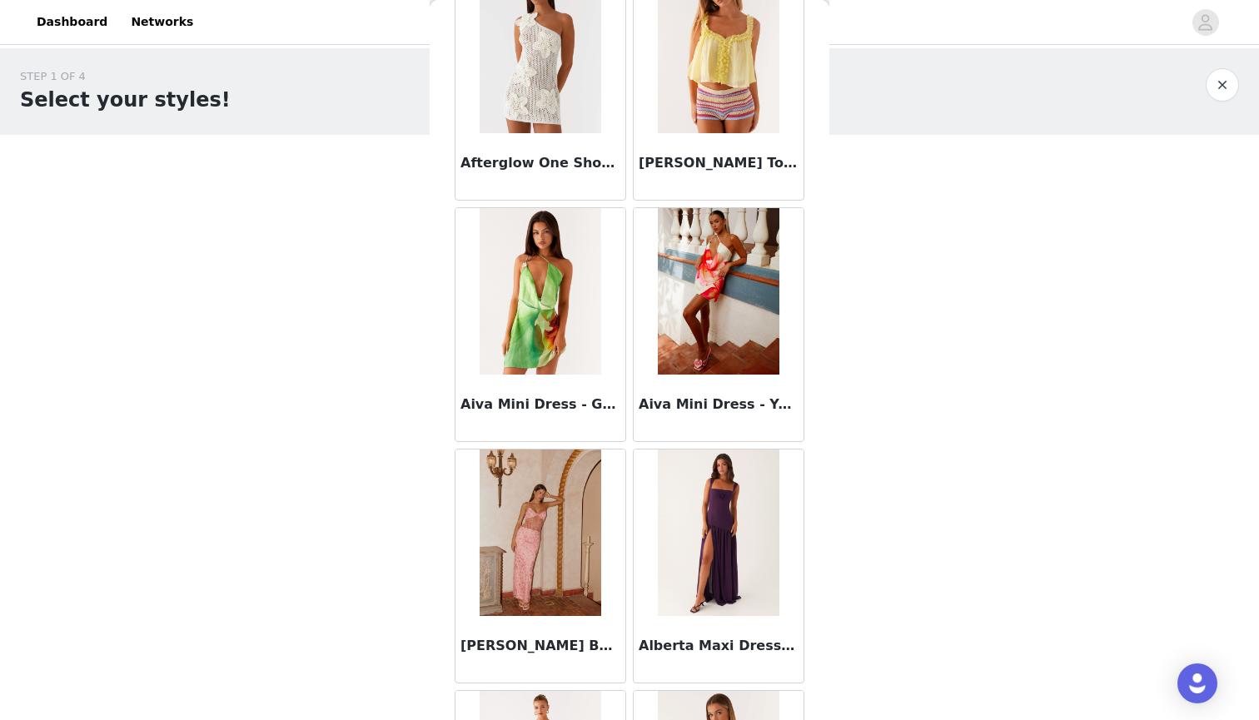
scroll to position [1137, 0]
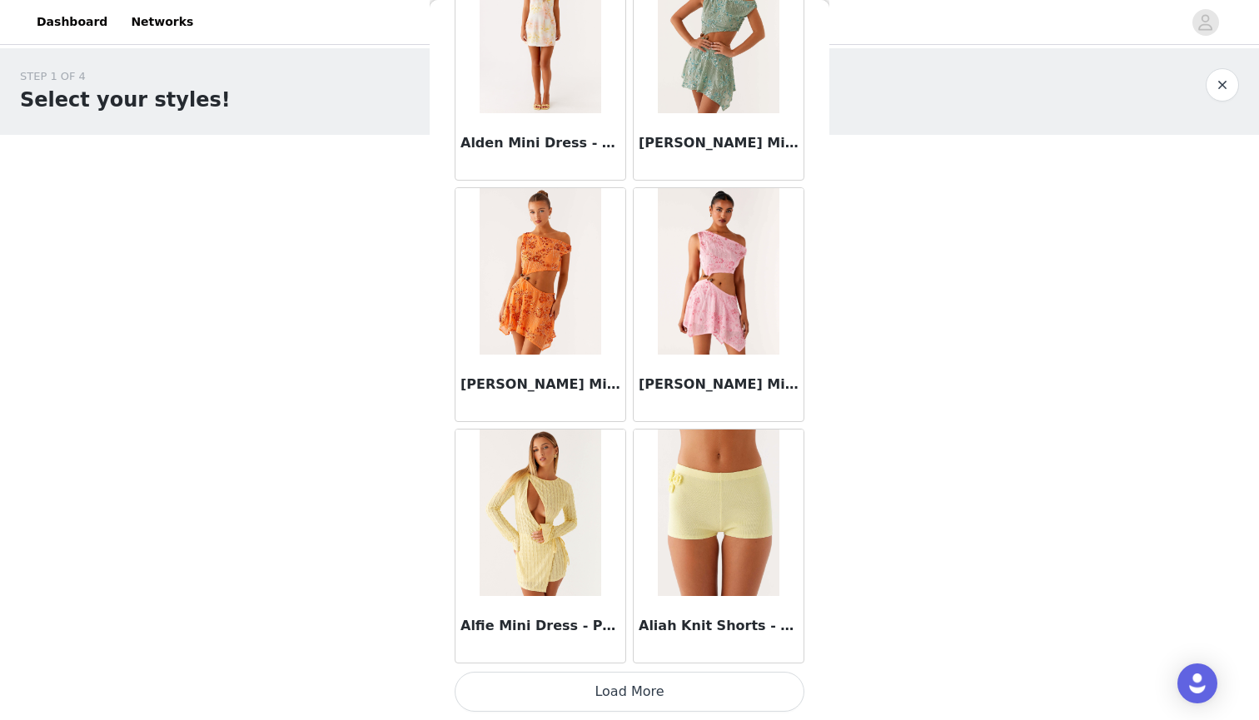
click at [548, 693] on button "Load More" at bounding box center [630, 692] width 350 height 40
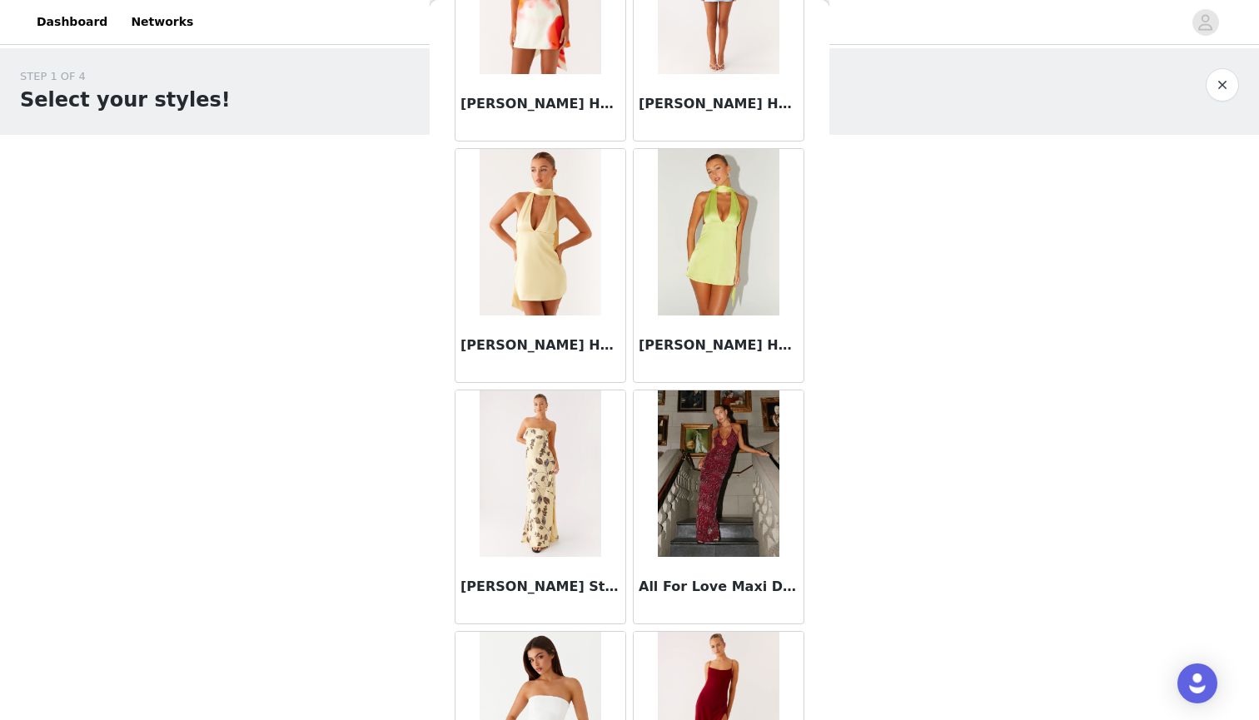
scroll to position [3246, 0]
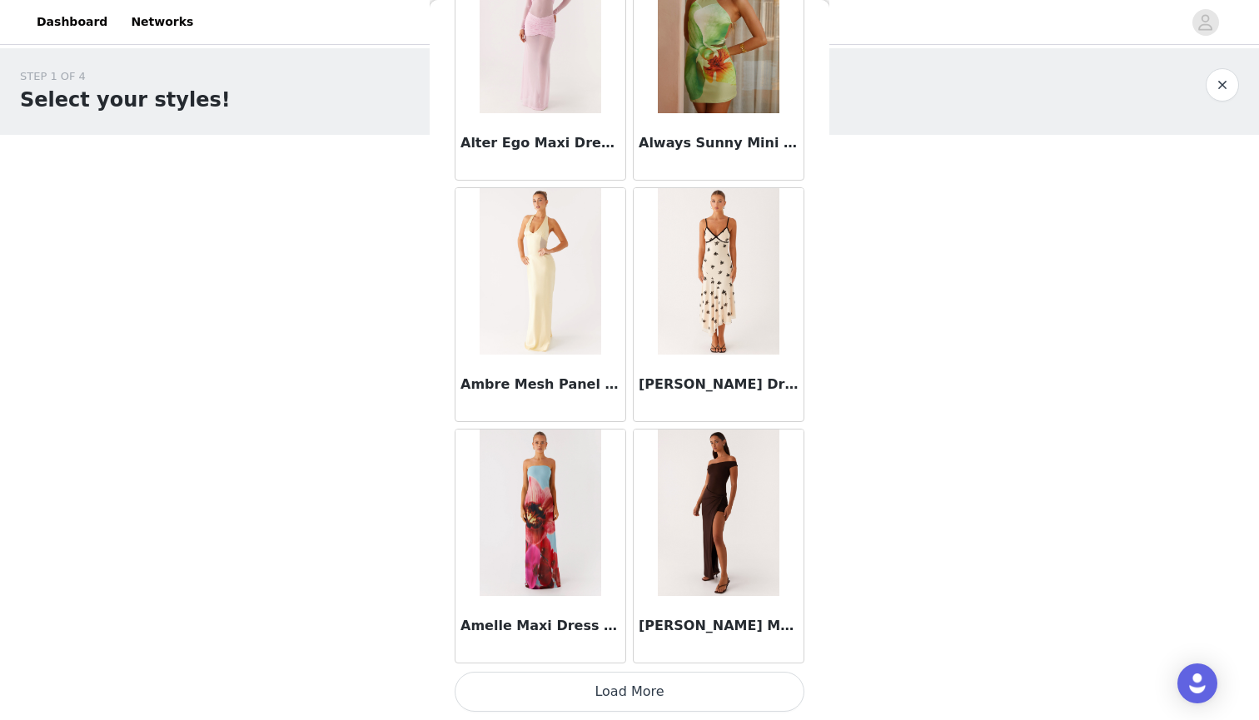
click at [590, 706] on button "Load More" at bounding box center [630, 692] width 350 height 40
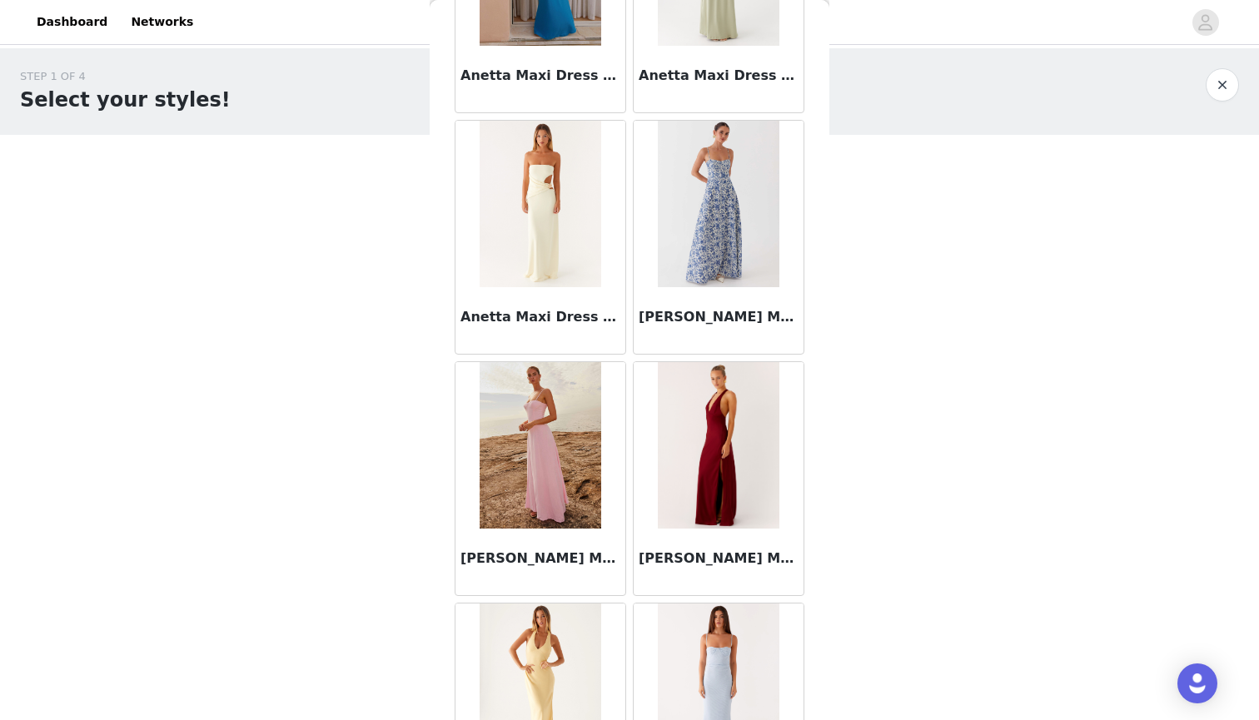
scroll to position [6654, 0]
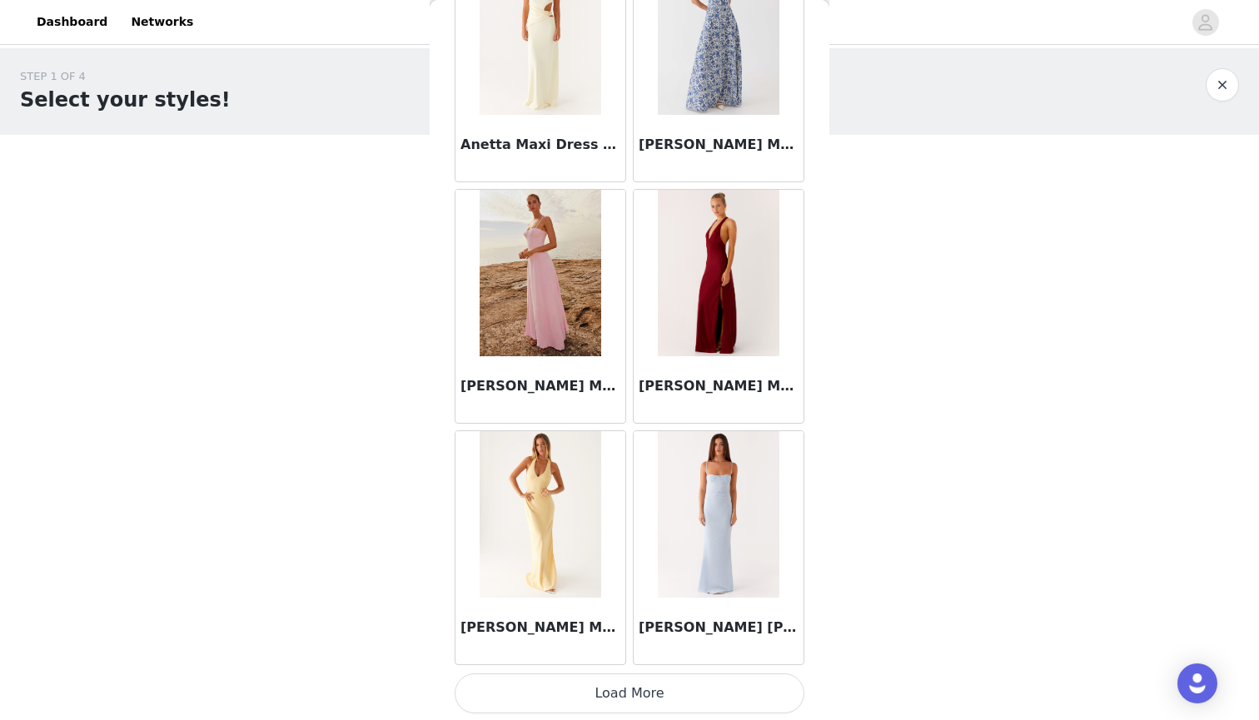
click at [622, 692] on button "Load More" at bounding box center [630, 693] width 350 height 40
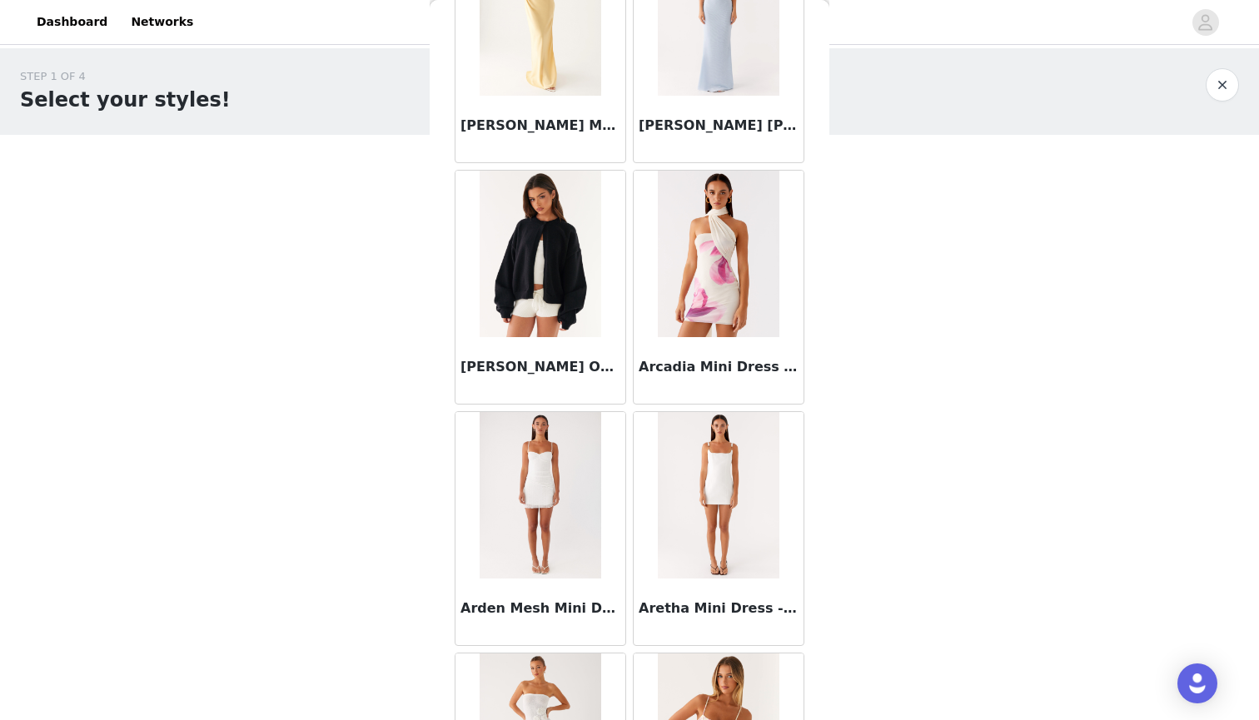
scroll to position [7483, 0]
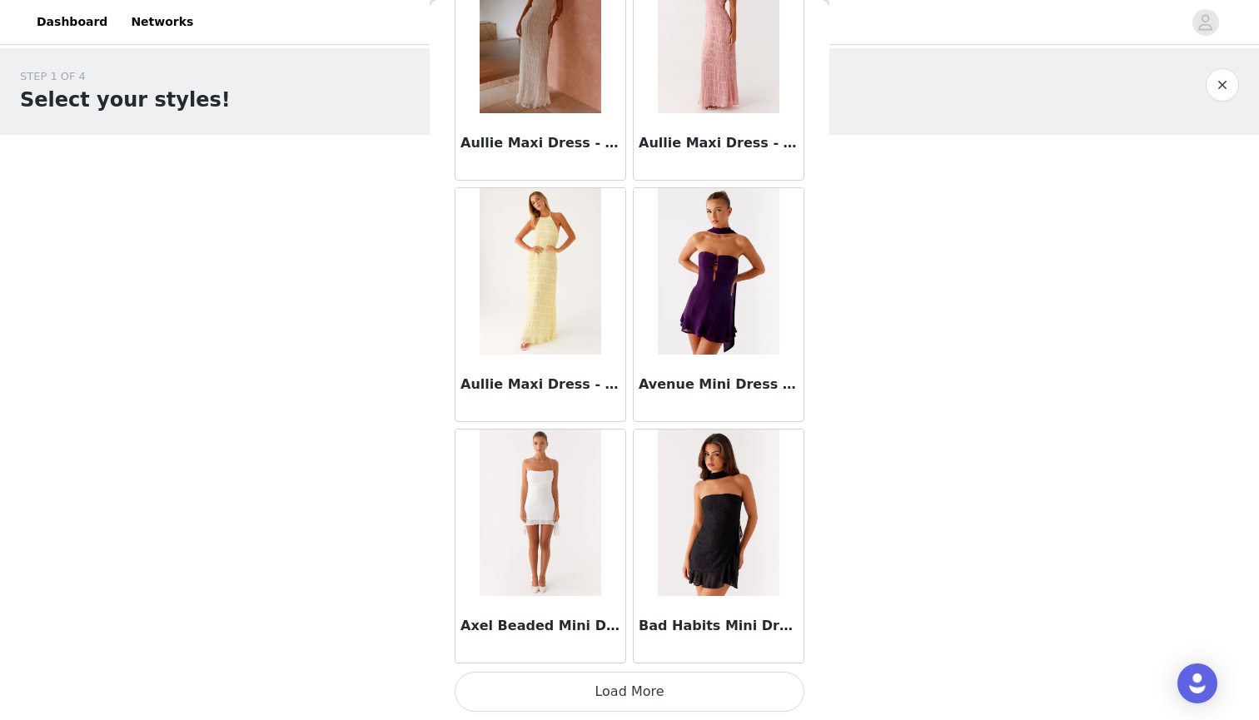
click at [647, 688] on button "Load More" at bounding box center [630, 692] width 350 height 40
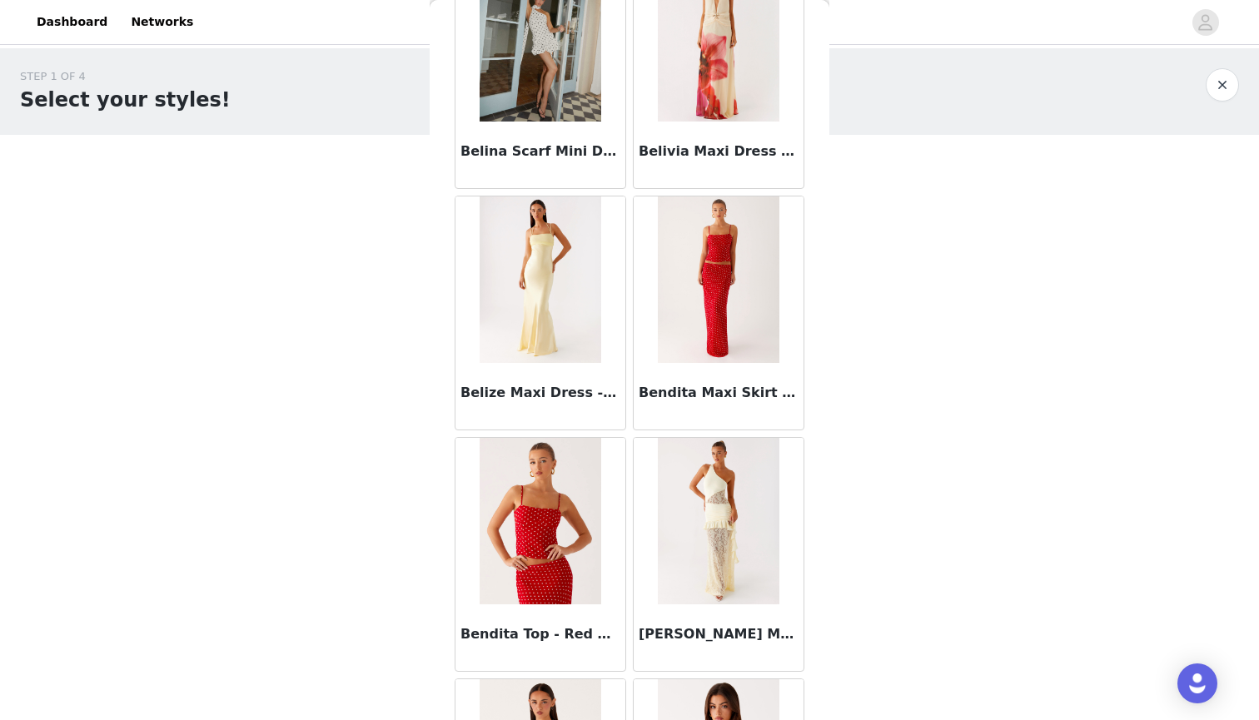
scroll to position [11087, 0]
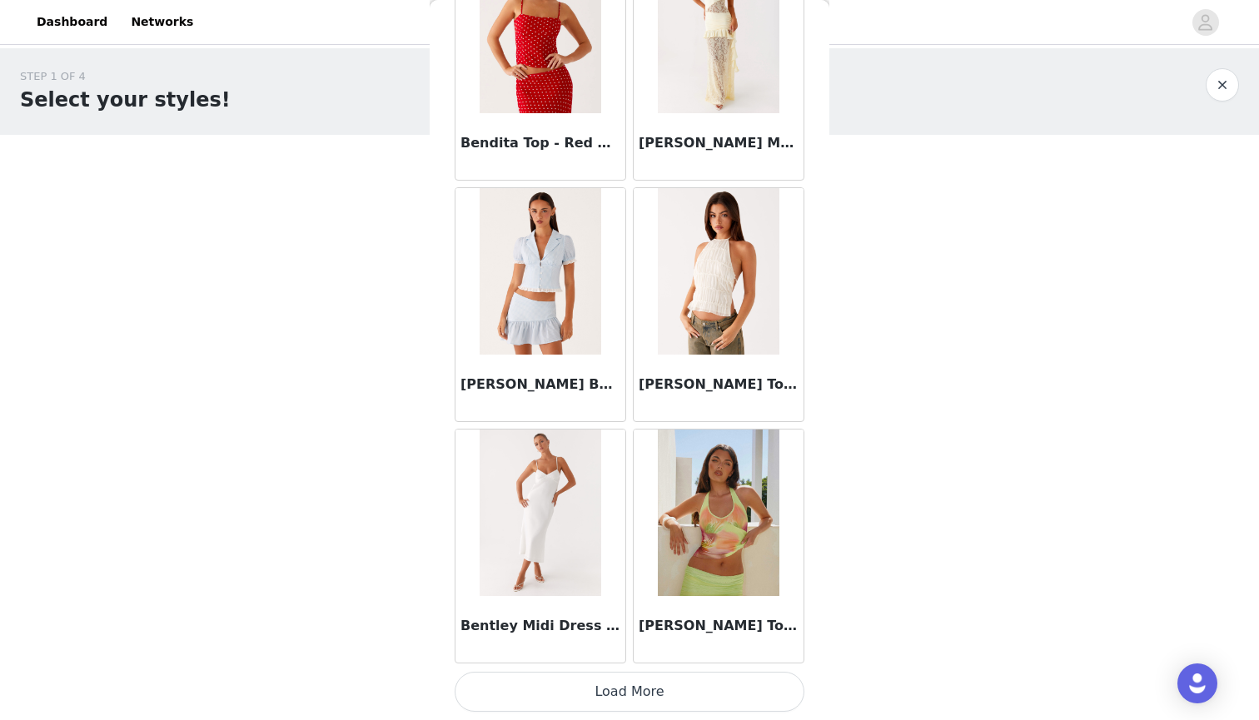
click at [634, 703] on button "Load More" at bounding box center [630, 692] width 350 height 40
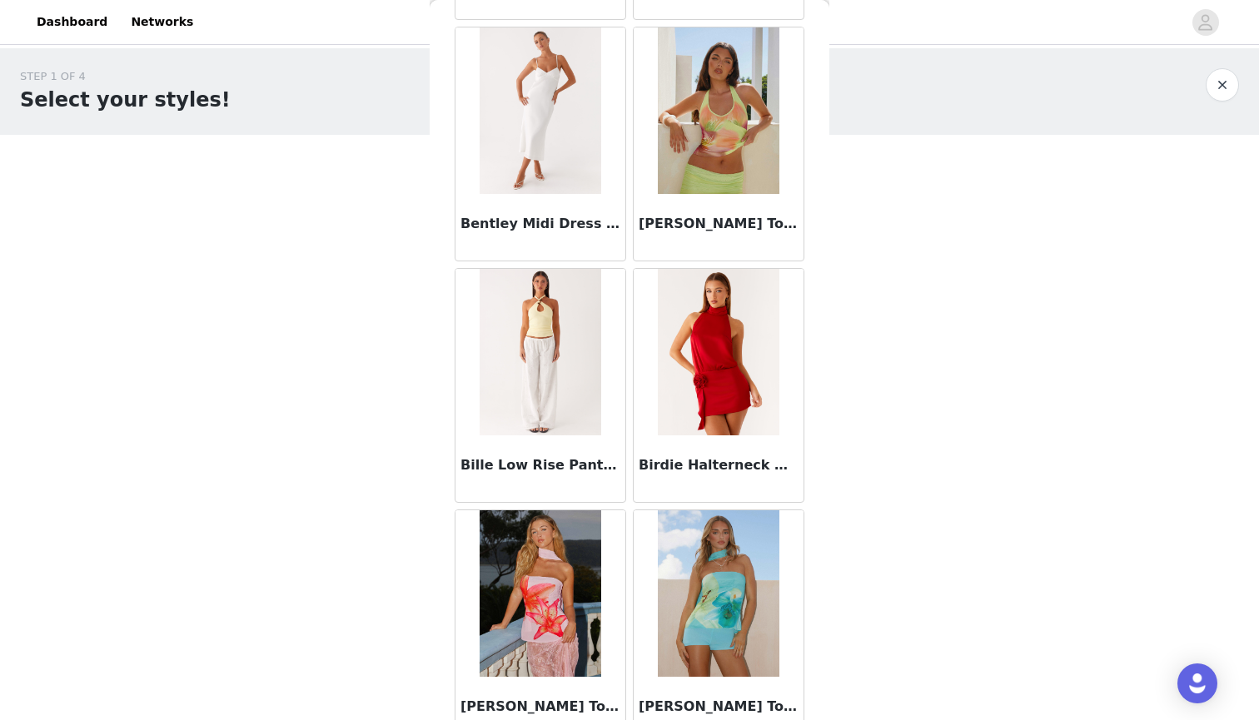
scroll to position [12345, 0]
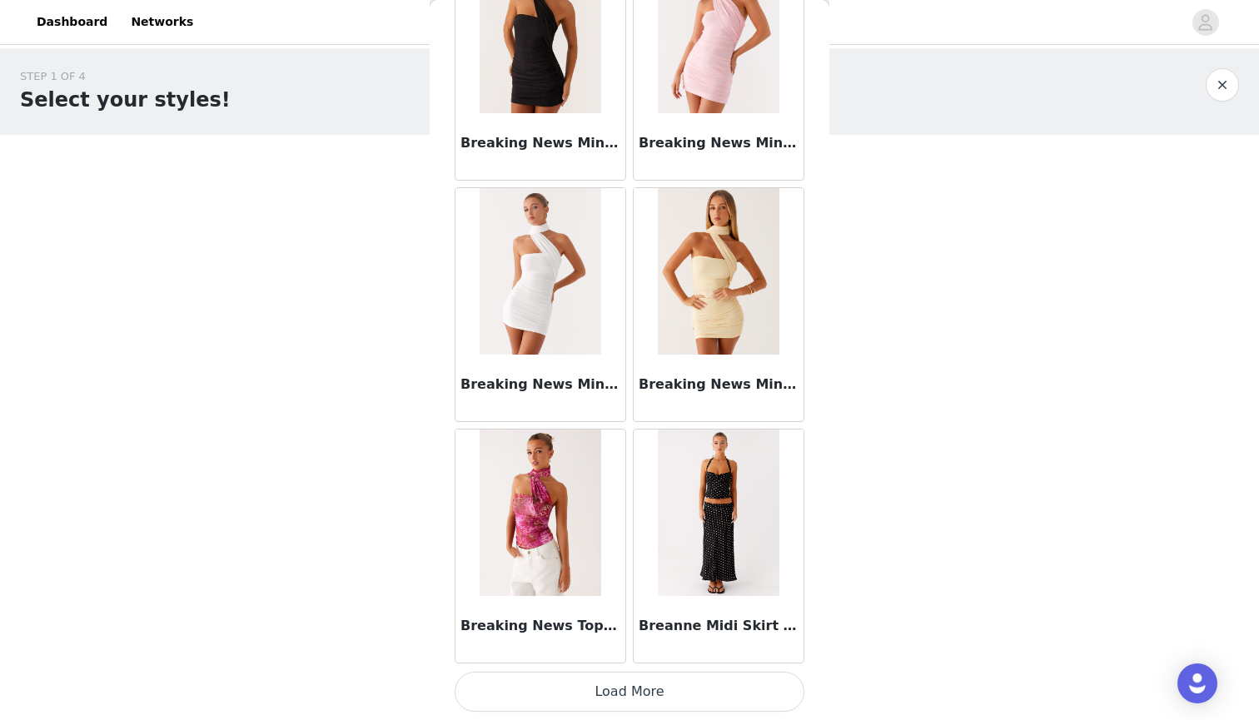
click at [691, 692] on button "Load More" at bounding box center [630, 692] width 350 height 40
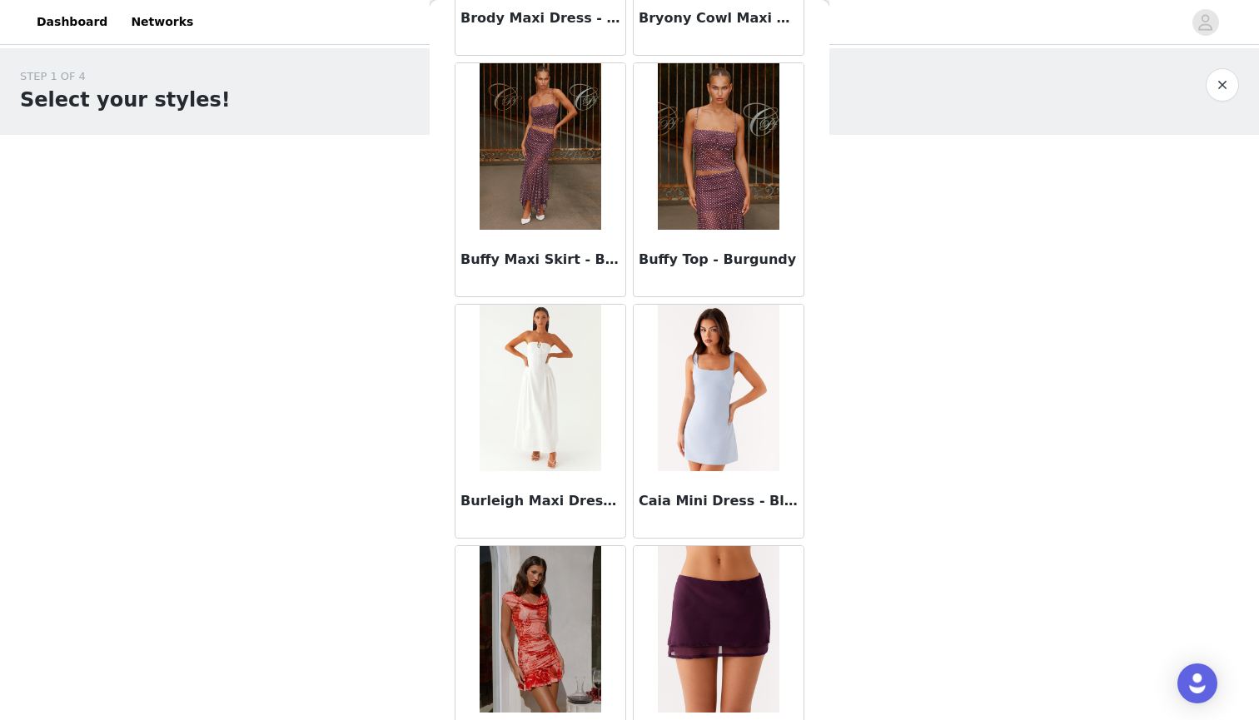
scroll to position [15874, 0]
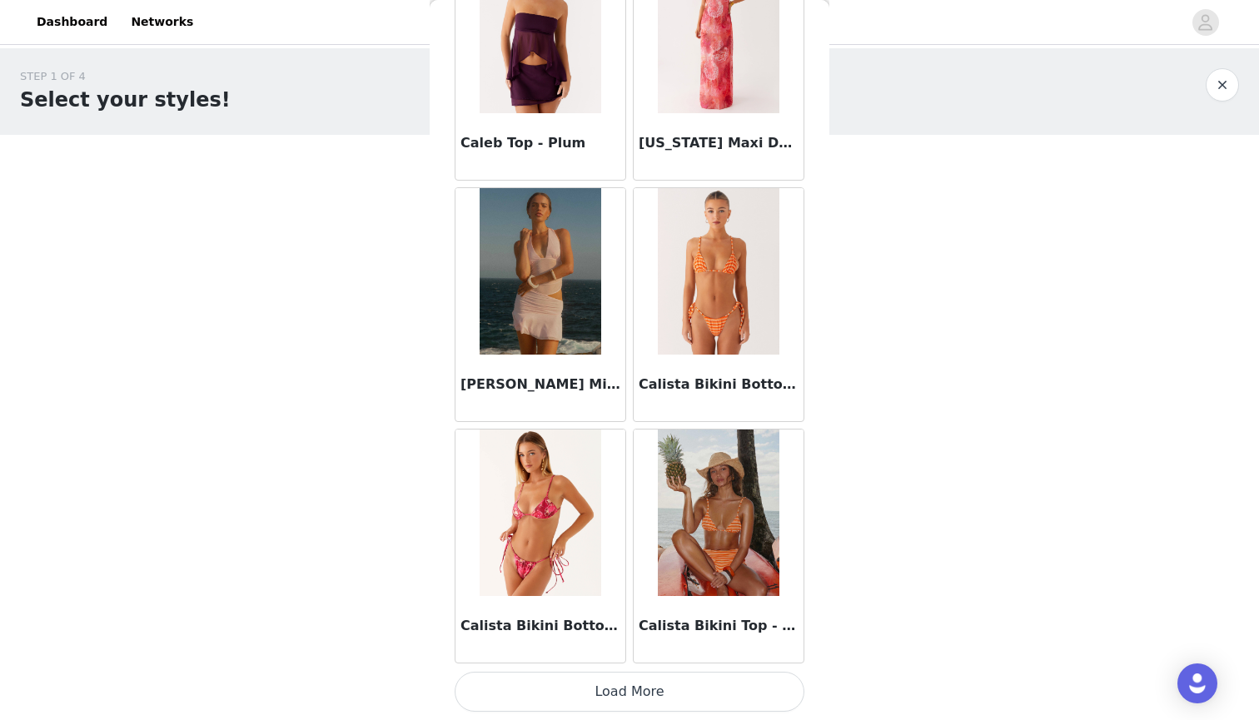
click at [678, 683] on button "Load More" at bounding box center [630, 692] width 350 height 40
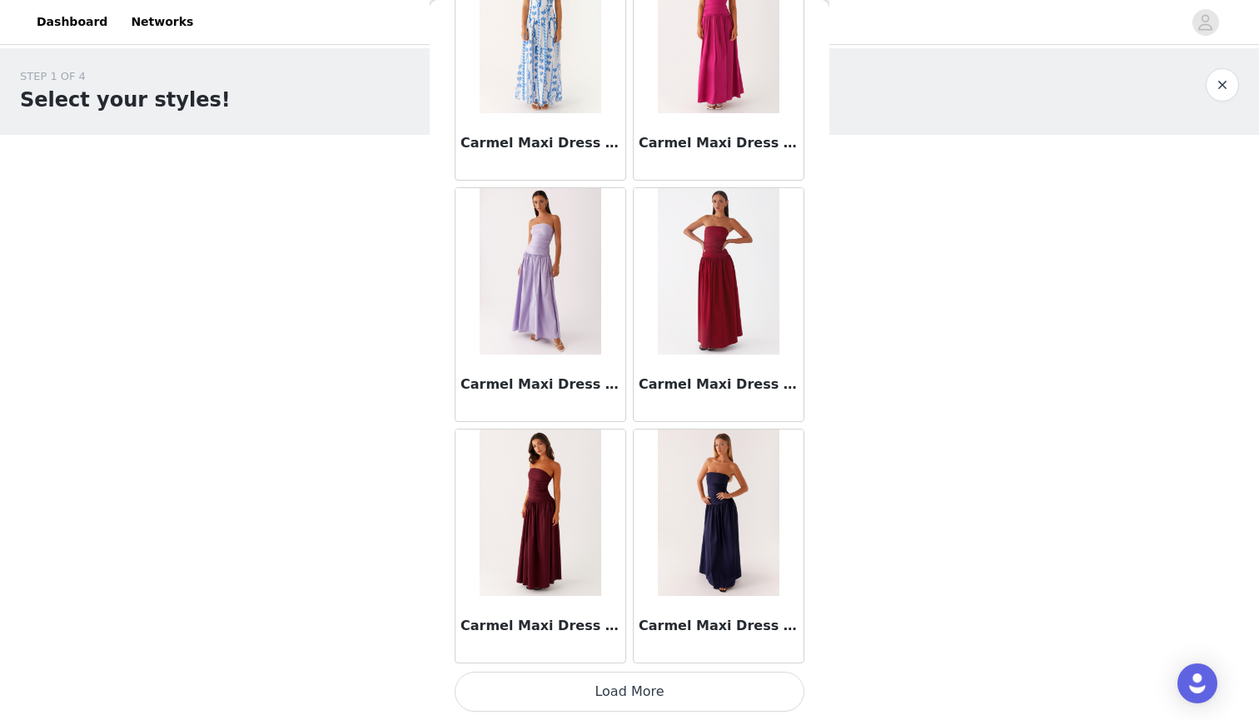
scroll to position [0, 0]
click at [669, 681] on button "Load More" at bounding box center [630, 692] width 350 height 40
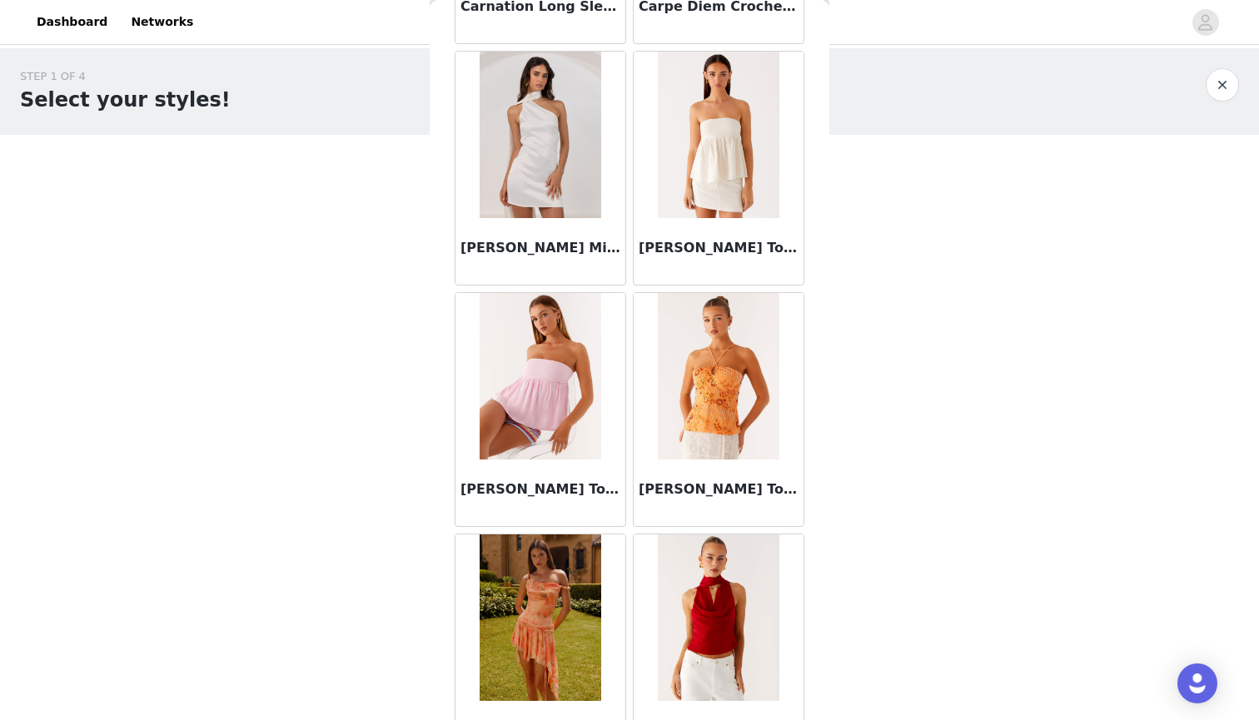
click at [1227, 83] on button "button" at bounding box center [1221, 84] width 33 height 33
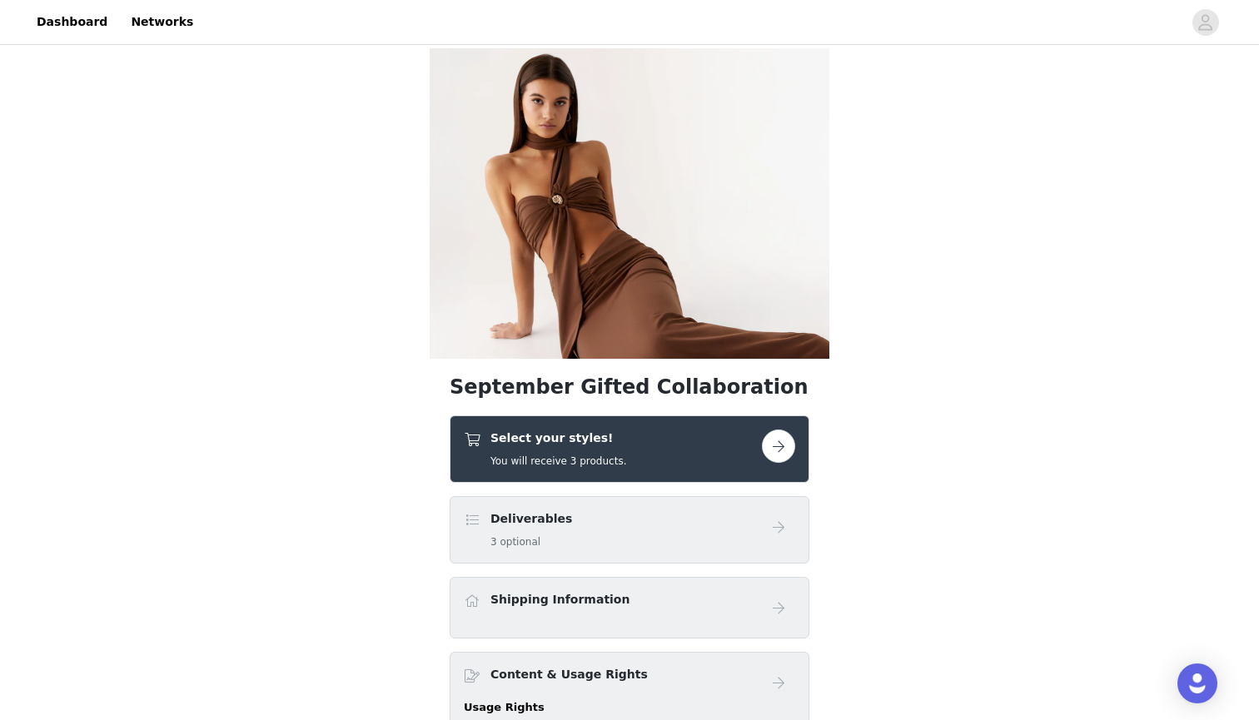
click at [762, 449] on button "button" at bounding box center [778, 446] width 33 height 33
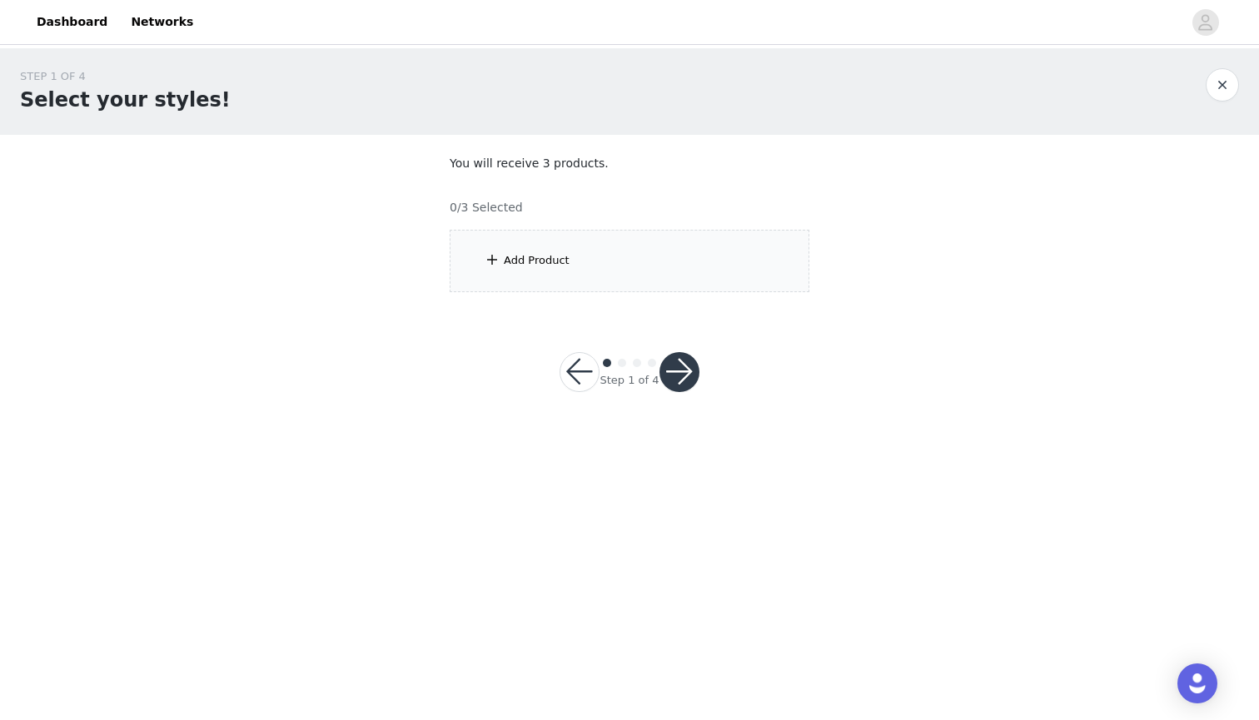
click at [590, 245] on div "Add Product" at bounding box center [630, 261] width 360 height 62
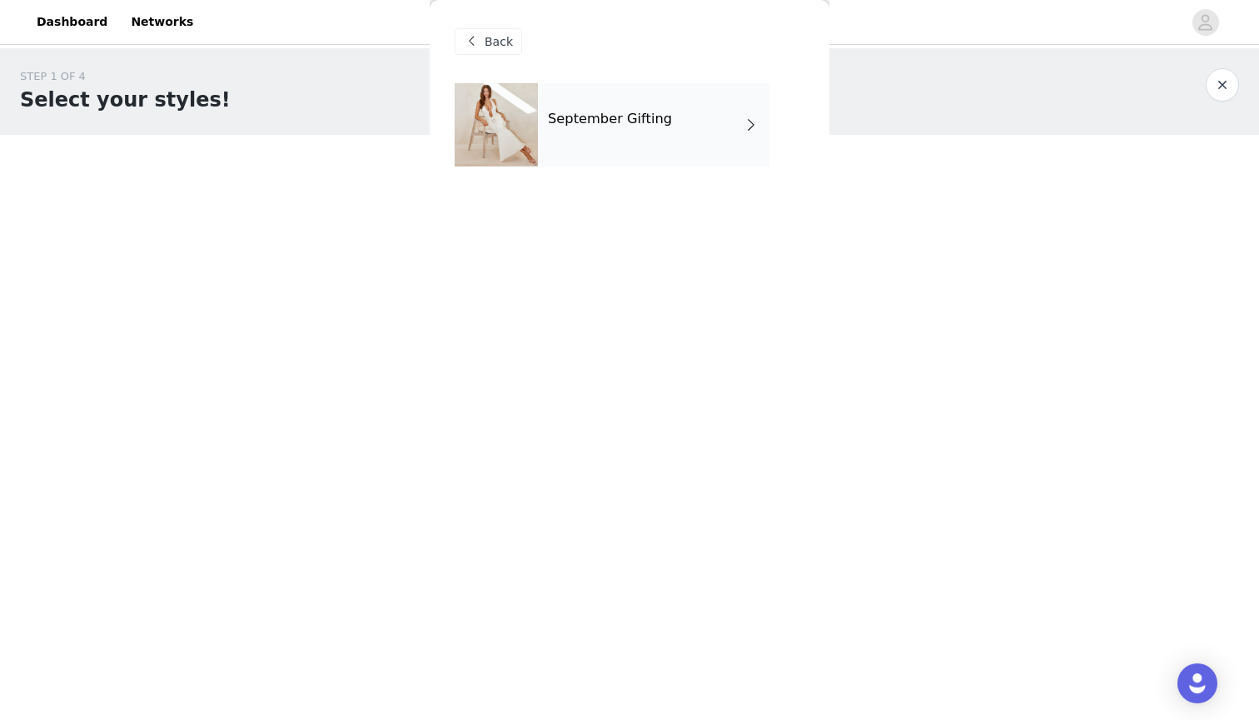
click at [591, 117] on h4 "September Gifting" at bounding box center [610, 119] width 124 height 15
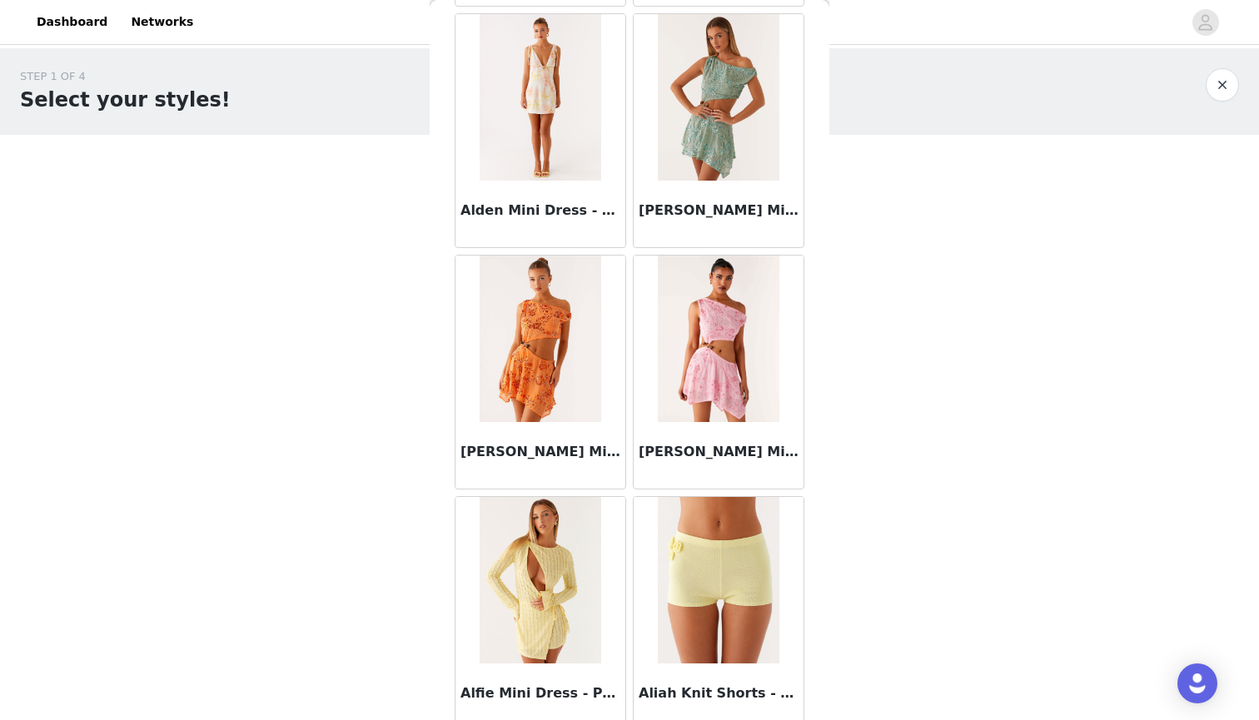
scroll to position [1764, 0]
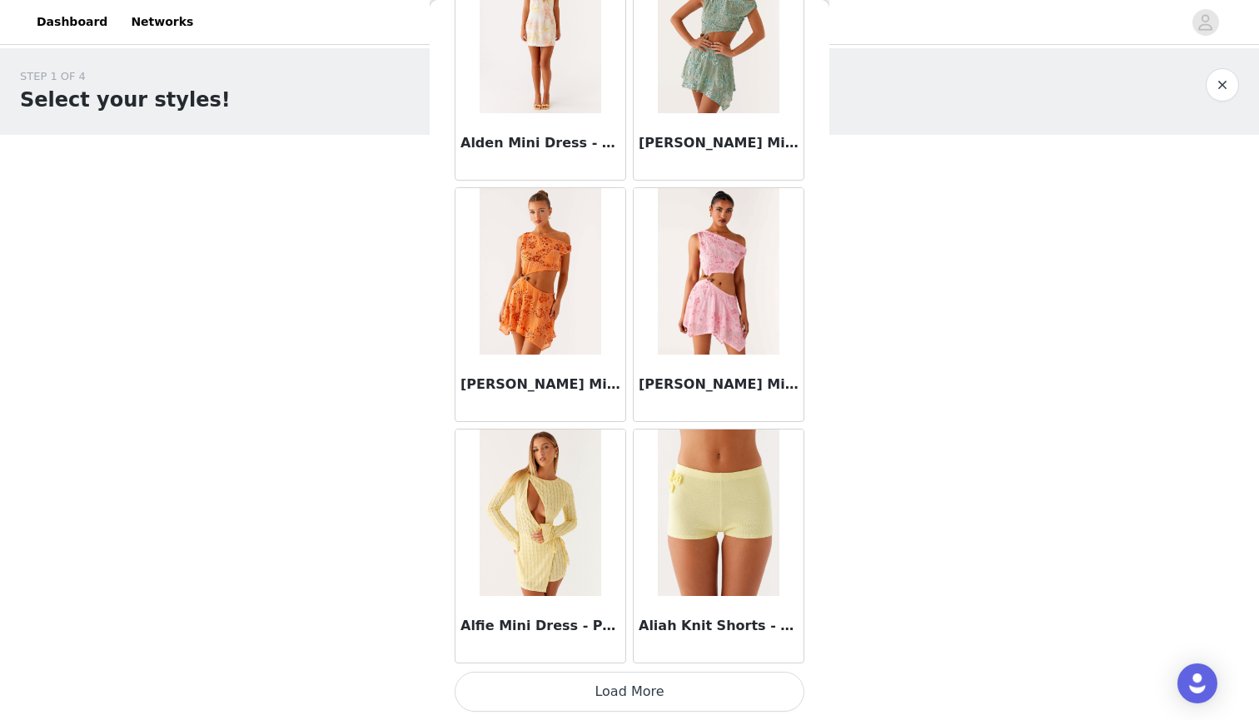
click at [649, 692] on button "Load More" at bounding box center [630, 692] width 350 height 40
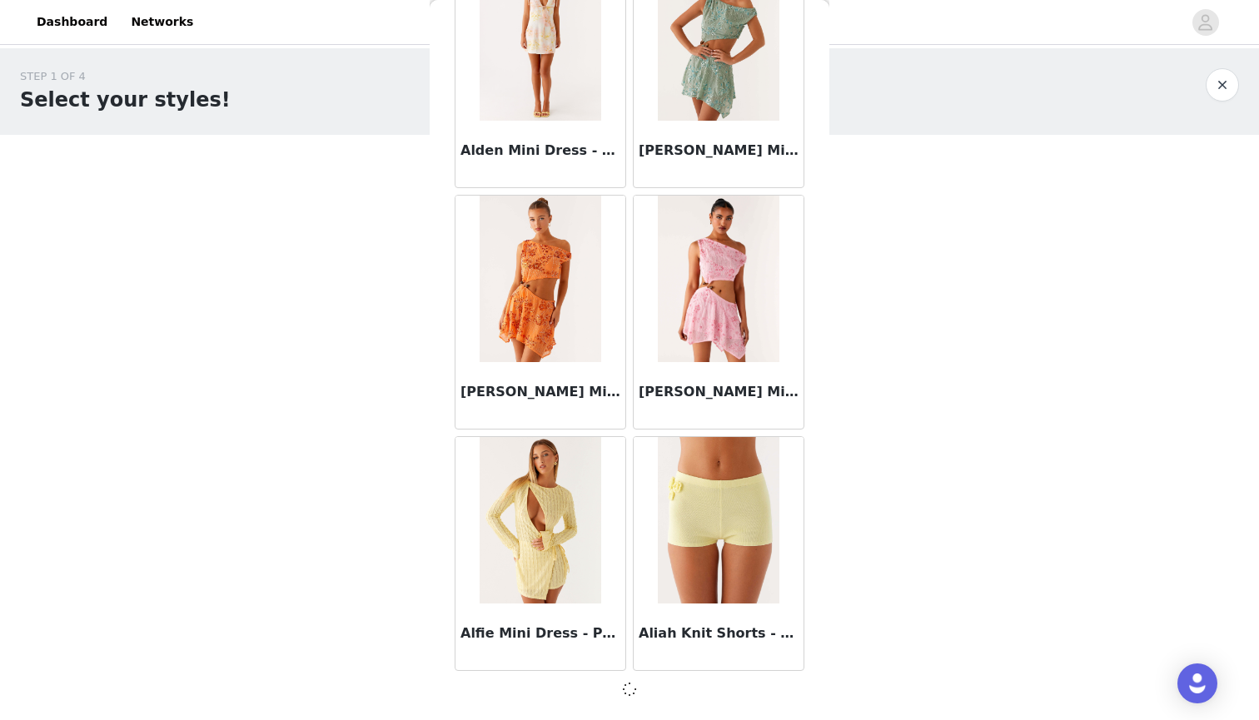
scroll to position [1820, 0]
